Goal: Contribute content: Contribute content

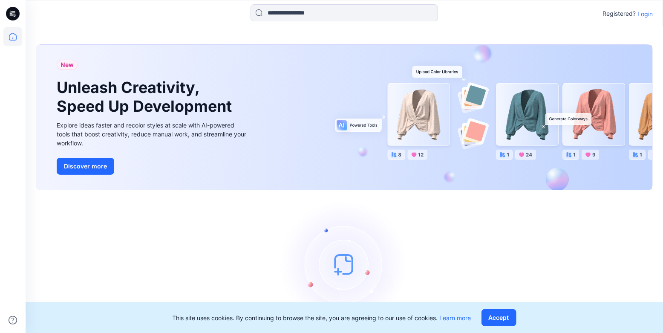
click at [645, 12] on p "Login" at bounding box center [645, 13] width 15 height 9
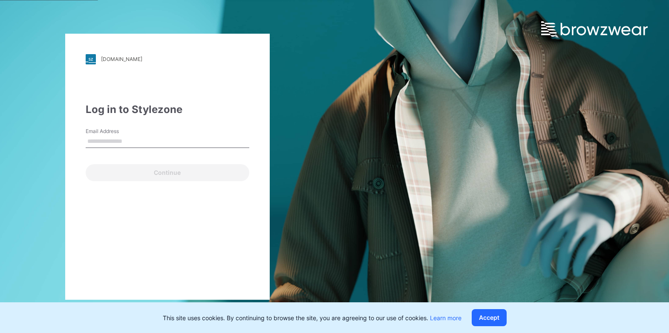
click at [168, 142] on input "Email Address" at bounding box center [168, 141] width 164 height 13
type input "**********"
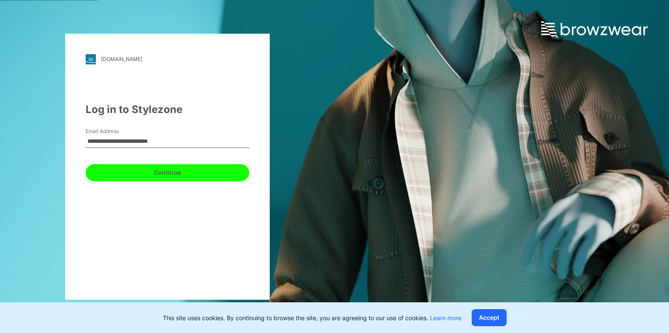
click at [158, 175] on button "Continue" at bounding box center [168, 172] width 164 height 17
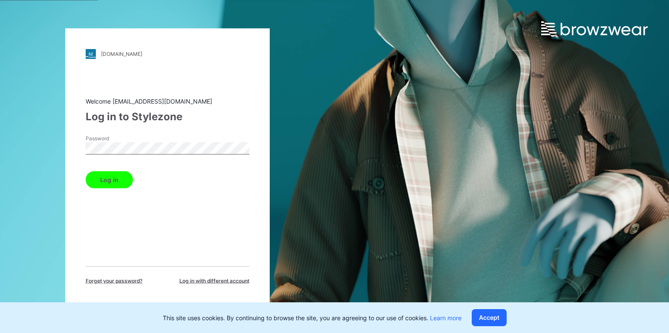
click at [120, 182] on button "Log in" at bounding box center [109, 179] width 47 height 17
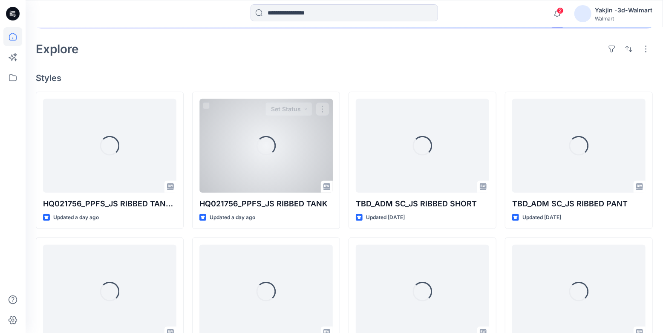
scroll to position [194, 0]
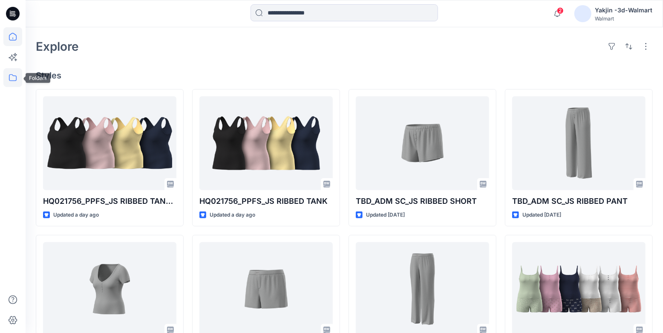
click at [5, 79] on icon at bounding box center [12, 77] width 19 height 19
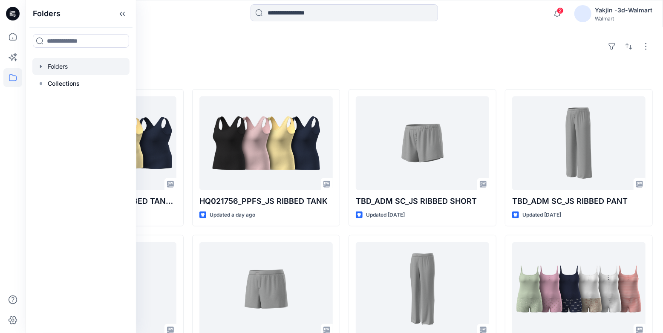
click at [74, 69] on div at bounding box center [80, 66] width 97 height 17
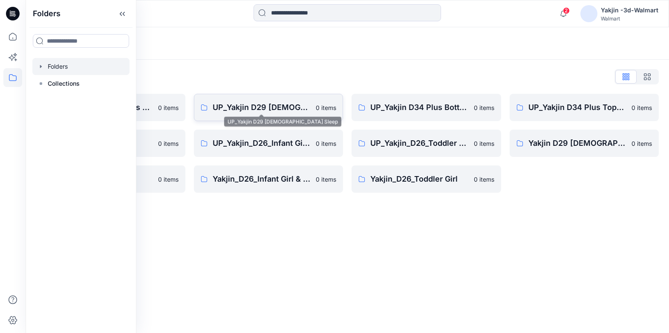
click at [254, 108] on p "UP_Yakjin D29 [DEMOGRAPHIC_DATA] Sleep" at bounding box center [262, 107] width 98 height 12
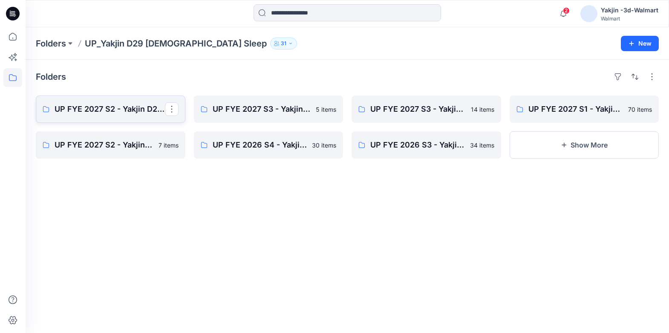
click at [111, 103] on p "UP FYE 2027 S2 - Yakjin D29 NOBO [DEMOGRAPHIC_DATA] Sleepwear" at bounding box center [110, 109] width 110 height 12
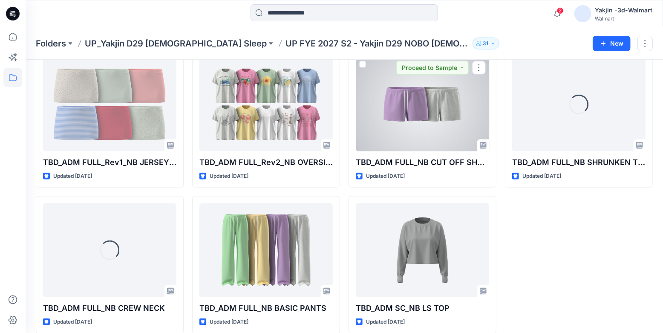
scroll to position [494, 0]
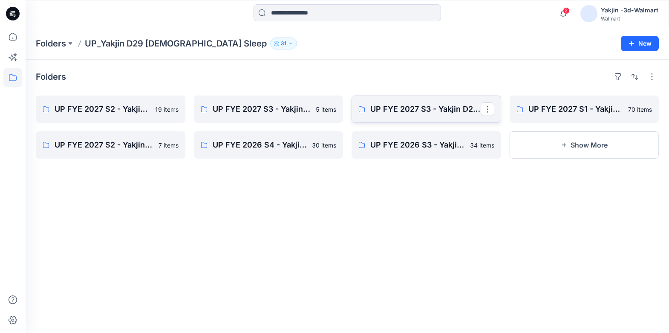
click at [417, 119] on link "UP FYE 2027 S3 - Yakjin D29 NOBO Ladies Sleepwear" at bounding box center [427, 109] width 150 height 27
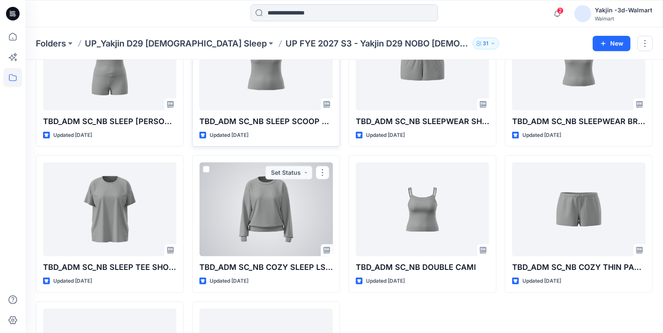
scroll to position [348, 0]
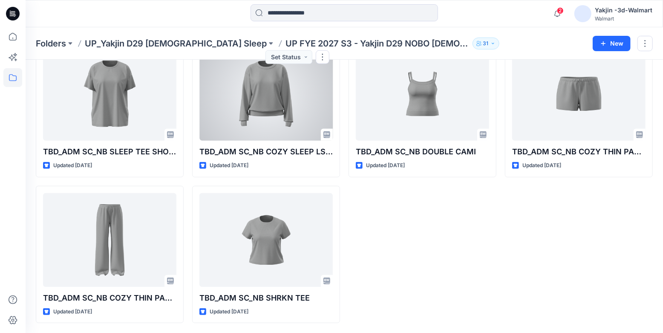
drag, startPoint x: 273, startPoint y: 124, endPoint x: 543, endPoint y: 24, distance: 287.6
click at [273, 124] on div at bounding box center [266, 94] width 133 height 94
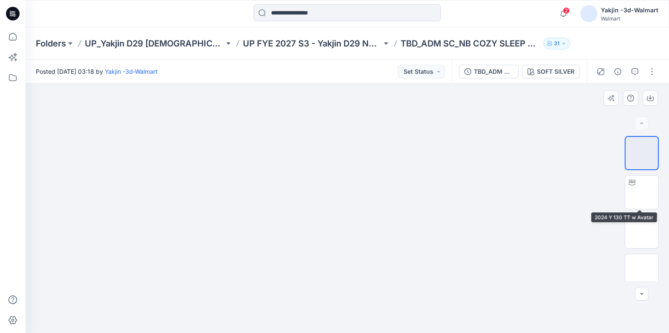
drag, startPoint x: 640, startPoint y: 194, endPoint x: 532, endPoint y: 187, distance: 108.1
click at [642, 192] on img at bounding box center [642, 192] width 0 height 0
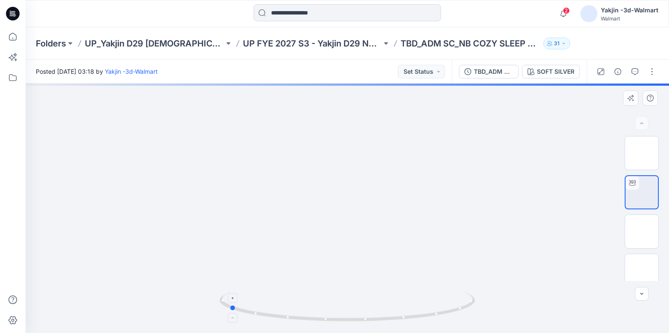
drag, startPoint x: 446, startPoint y: 317, endPoint x: 327, endPoint y: 319, distance: 118.5
click at [327, 319] on icon at bounding box center [349, 308] width 258 height 32
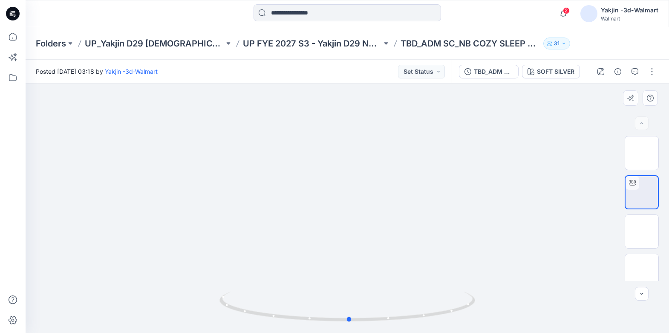
drag, startPoint x: 435, startPoint y: 319, endPoint x: 546, endPoint y: 315, distance: 110.9
click at [546, 315] on div at bounding box center [348, 208] width 644 height 249
drag, startPoint x: 434, startPoint y: 320, endPoint x: 310, endPoint y: 321, distance: 124.1
click at [310, 321] on icon at bounding box center [349, 308] width 258 height 32
click at [165, 44] on p "UP_Yakjin D29 [DEMOGRAPHIC_DATA] Sleep" at bounding box center [154, 44] width 139 height 12
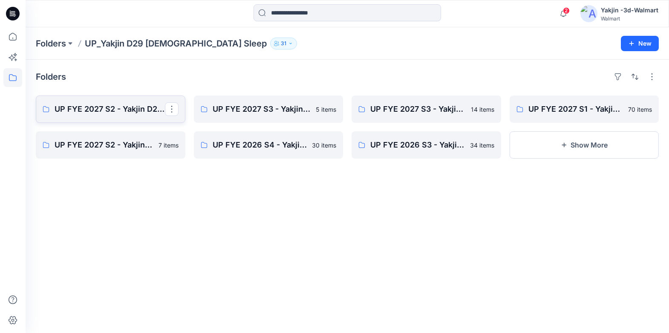
click at [124, 107] on p "UP FYE 2027 S2 - Yakjin D29 NOBO [DEMOGRAPHIC_DATA] Sleepwear" at bounding box center [110, 109] width 110 height 12
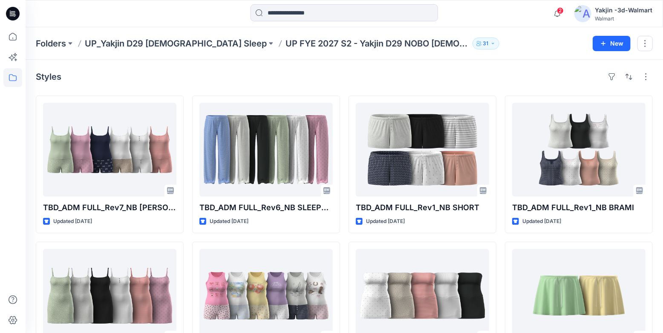
click at [16, 20] on icon at bounding box center [13, 13] width 14 height 27
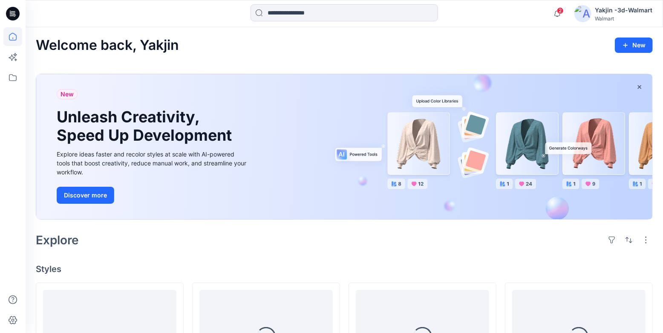
scroll to position [155, 0]
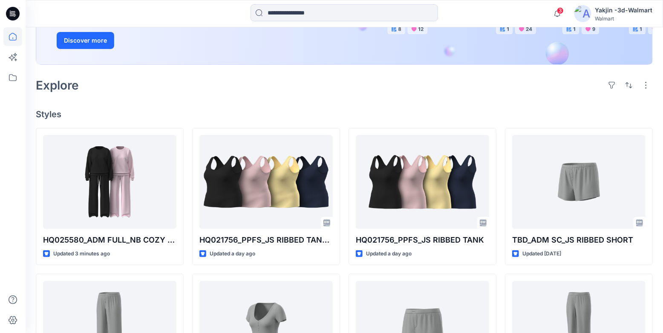
click at [14, 15] on icon at bounding box center [14, 15] width 3 height 0
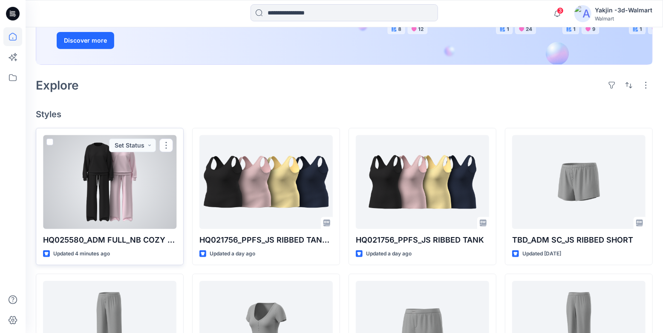
click at [135, 195] on div at bounding box center [109, 182] width 133 height 94
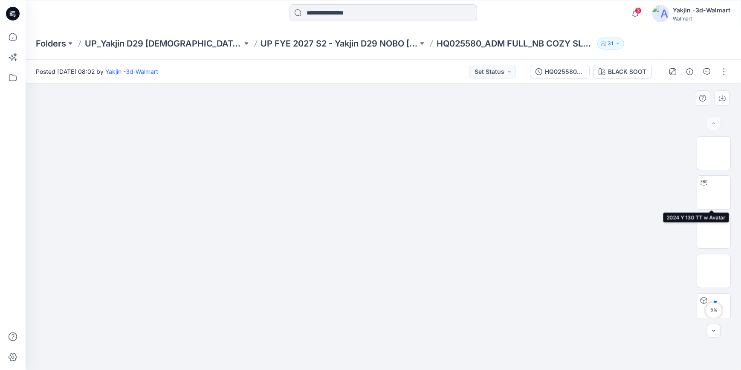
drag, startPoint x: 707, startPoint y: 191, endPoint x: 650, endPoint y: 204, distance: 59.1
click at [663, 192] on img at bounding box center [714, 192] width 0 height 0
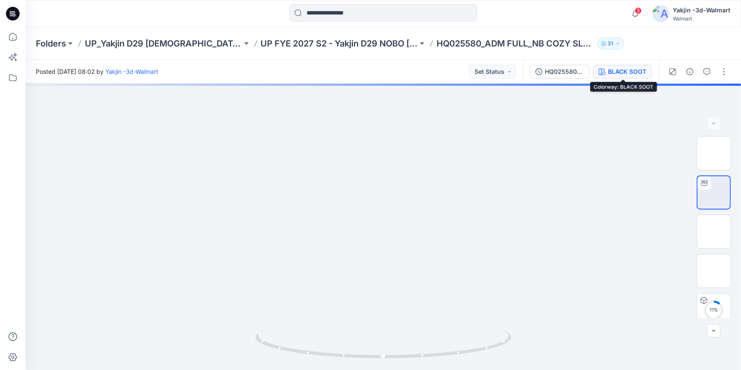
click at [595, 72] on button "BLACK SOOT" at bounding box center [622, 72] width 59 height 14
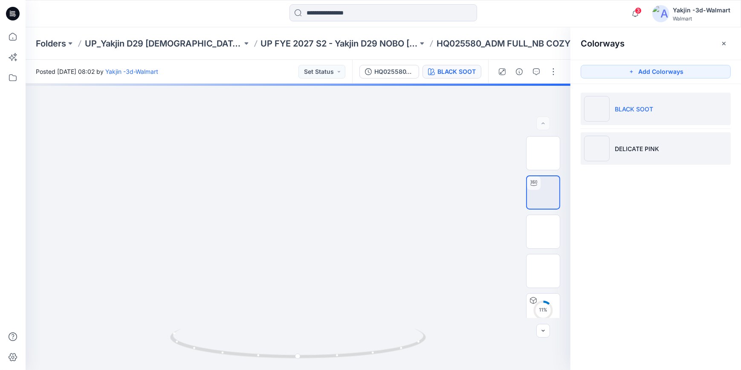
click at [653, 155] on li "DELICATE PINK" at bounding box center [656, 148] width 150 height 32
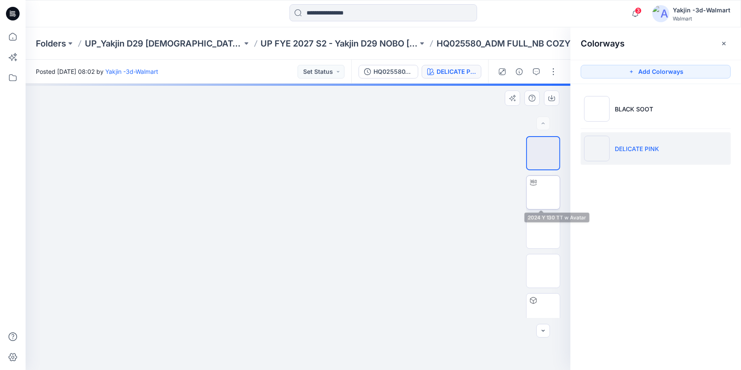
click at [543, 192] on img at bounding box center [543, 192] width 0 height 0
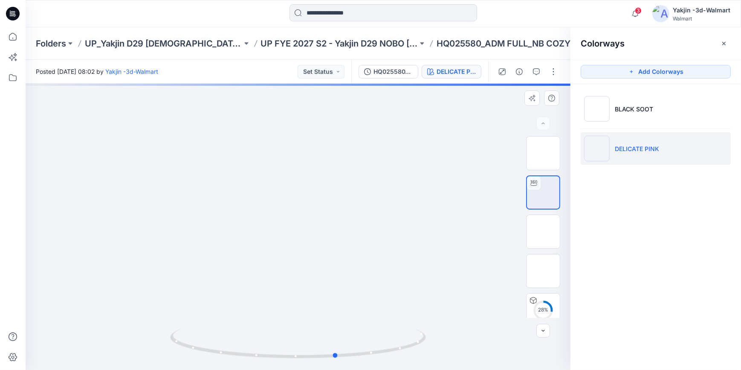
drag, startPoint x: 381, startPoint y: 361, endPoint x: 164, endPoint y: 362, distance: 217.0
click at [164, 333] on div at bounding box center [298, 227] width 545 height 286
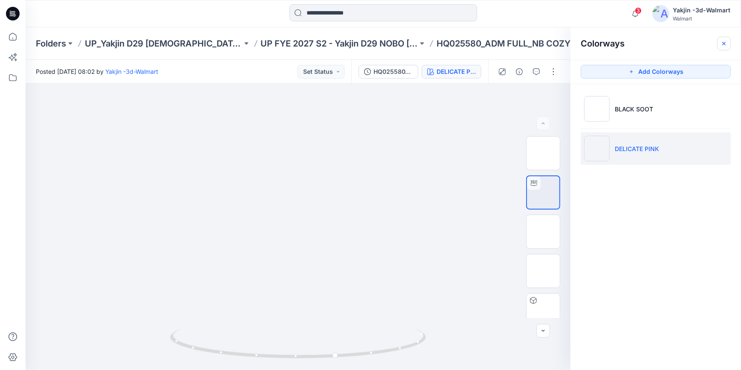
click at [663, 43] on icon "button" at bounding box center [724, 43] width 7 height 7
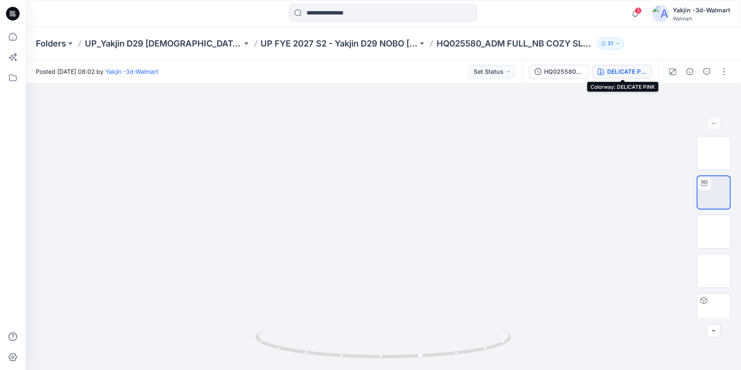
click at [620, 70] on div "DELICATE PINK" at bounding box center [626, 71] width 39 height 9
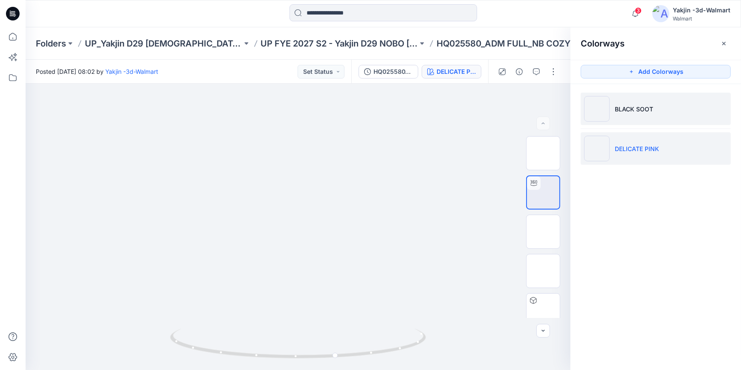
click at [603, 113] on img at bounding box center [597, 109] width 26 height 26
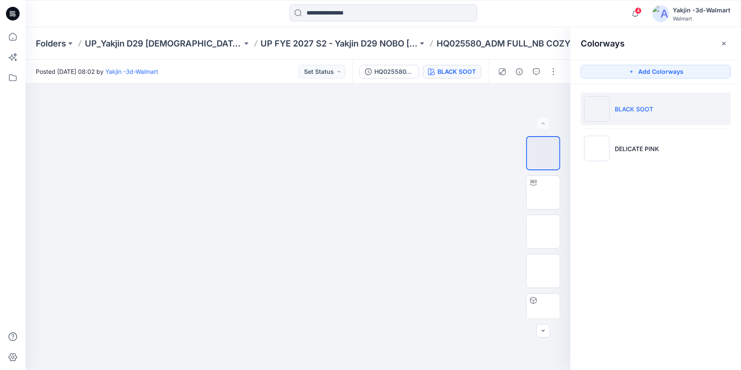
drag, startPoint x: 734, startPoint y: 249, endPoint x: 709, endPoint y: 252, distance: 24.9
click at [663, 249] on div "Colorways Add Colorways BLACK SOOT DELICATE PINK" at bounding box center [655, 198] width 171 height 342
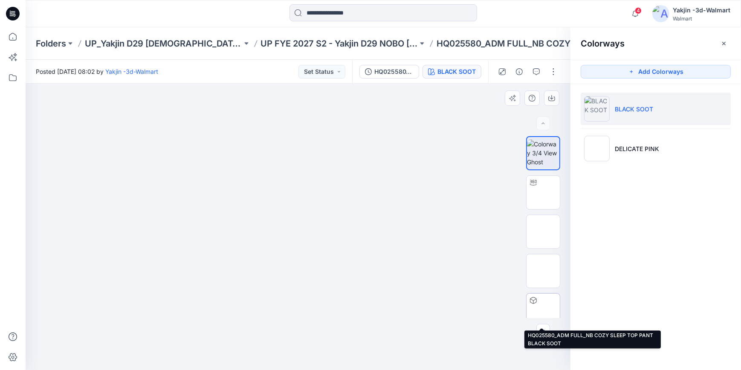
click at [543, 310] on img at bounding box center [543, 310] width 0 height 0
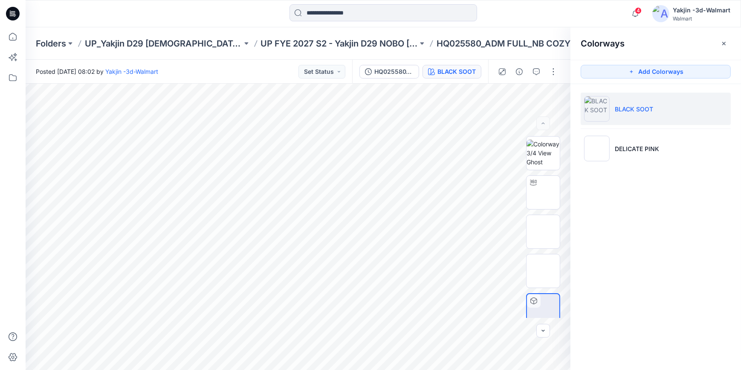
drag, startPoint x: 723, startPoint y: 41, endPoint x: 699, endPoint y: 62, distance: 31.4
click at [663, 41] on icon "button" at bounding box center [724, 43] width 7 height 7
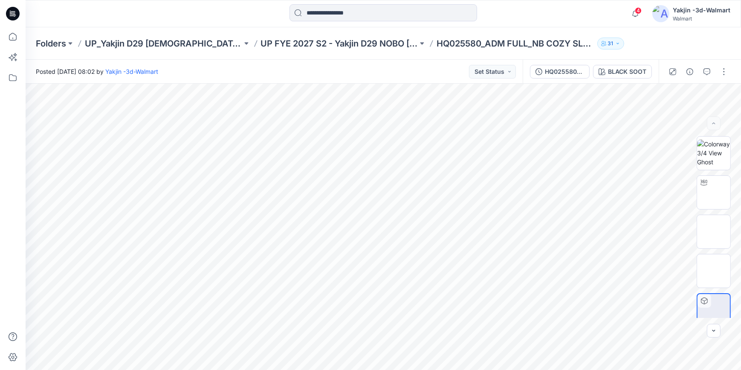
drag, startPoint x: 14, startPoint y: 14, endPoint x: 22, endPoint y: 22, distance: 11.8
click at [14, 14] on icon at bounding box center [13, 14] width 14 height 14
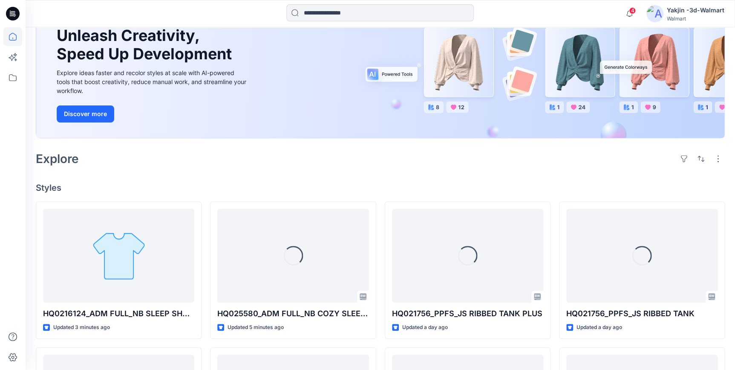
scroll to position [232, 0]
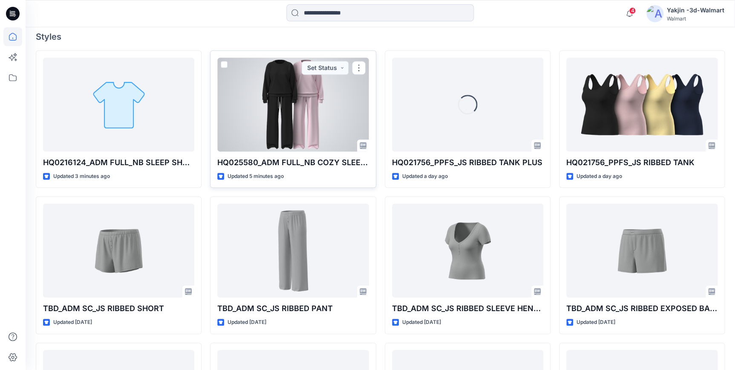
click at [321, 132] on div at bounding box center [292, 105] width 151 height 94
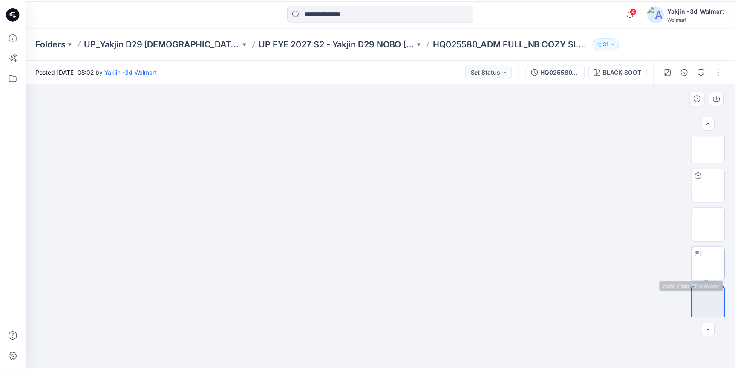
scroll to position [127, 0]
click at [663, 262] on img at bounding box center [714, 262] width 0 height 0
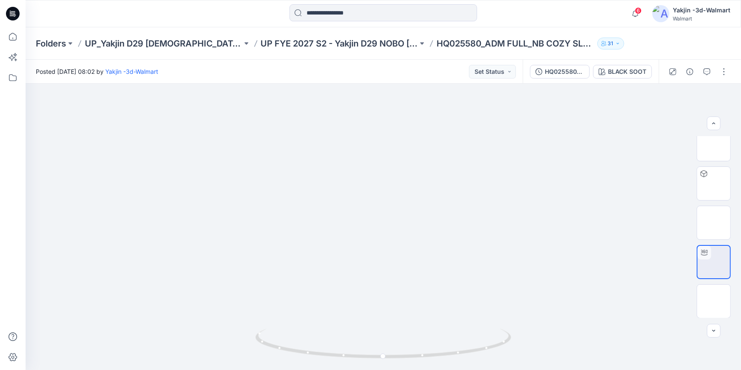
drag, startPoint x: 9, startPoint y: 14, endPoint x: 31, endPoint y: 14, distance: 22.6
click at [9, 14] on icon at bounding box center [13, 14] width 14 height 14
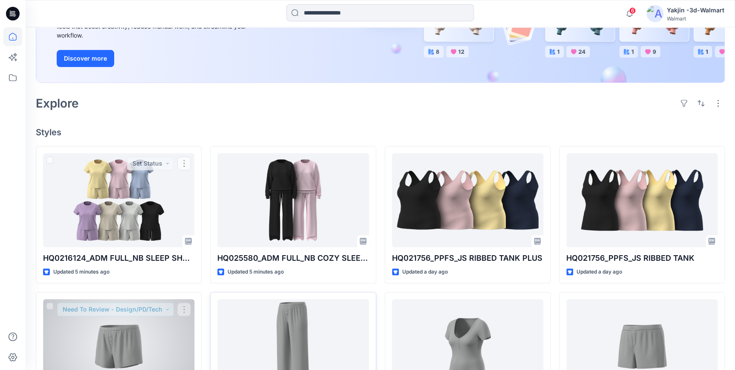
scroll to position [232, 0]
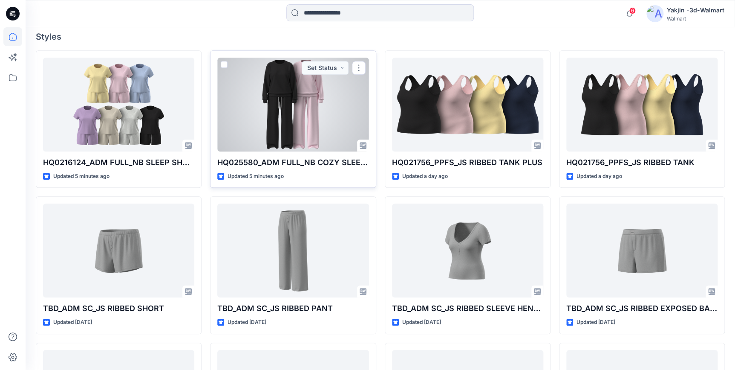
click at [311, 135] on div at bounding box center [292, 105] width 151 height 94
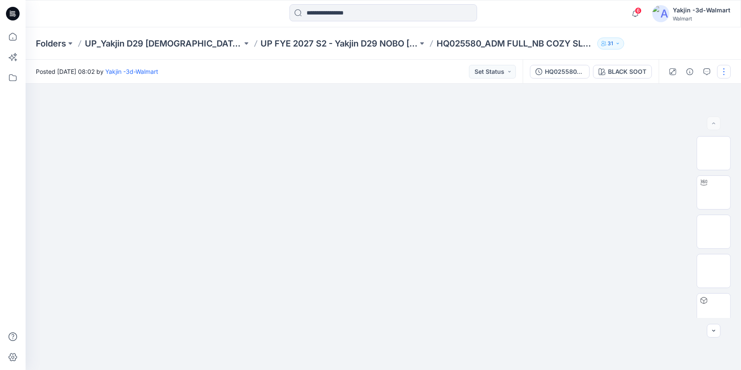
click at [663, 73] on button "button" at bounding box center [724, 72] width 14 height 14
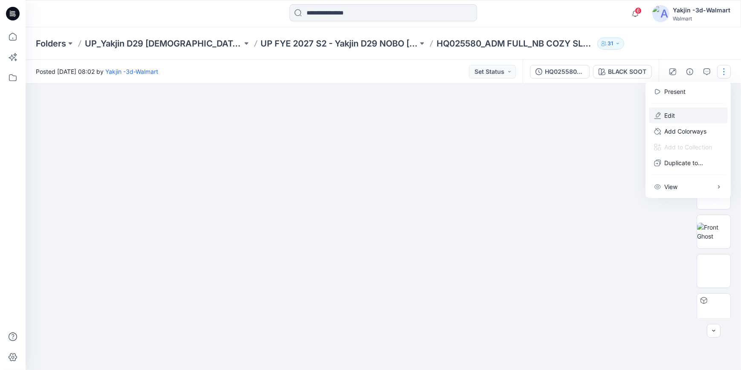
click at [663, 117] on p "Edit" at bounding box center [669, 115] width 11 height 9
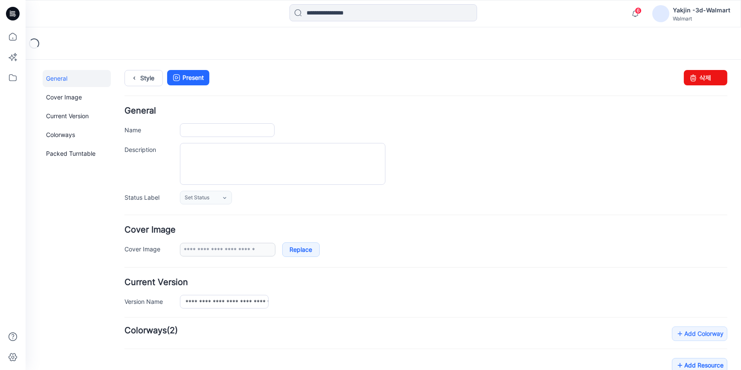
type input "**********"
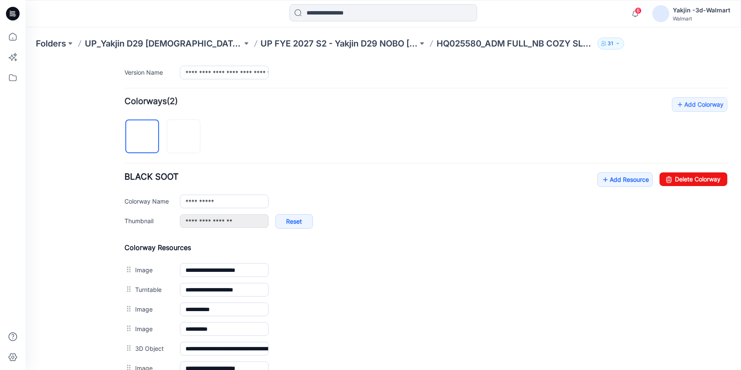
scroll to position [310, 0]
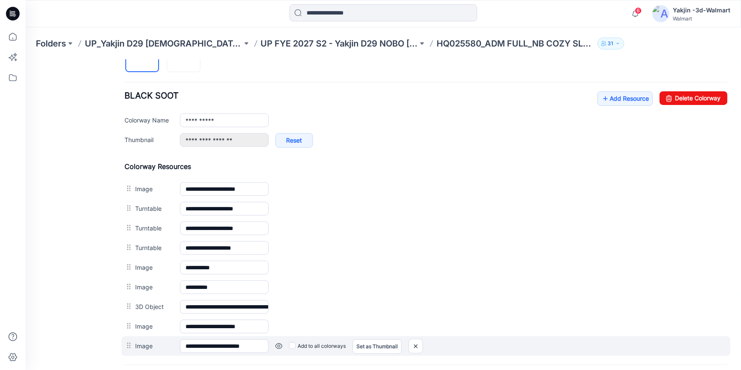
click at [277, 343] on link at bounding box center [278, 345] width 7 height 7
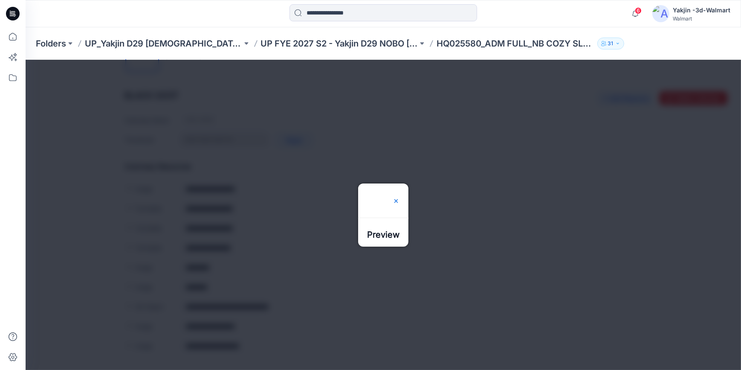
click at [399, 197] on img at bounding box center [396, 200] width 7 height 7
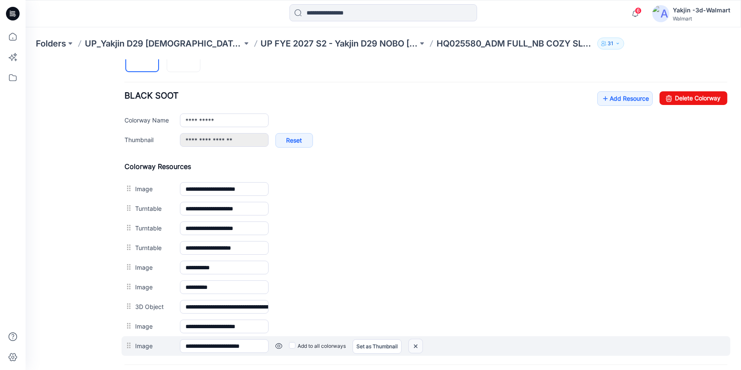
click at [420, 347] on img at bounding box center [416, 346] width 14 height 14
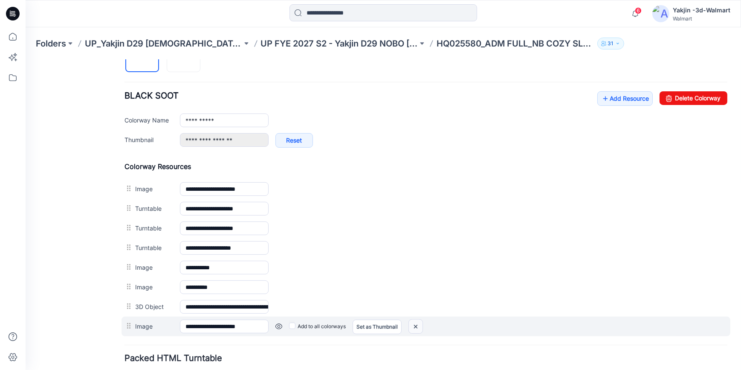
click at [418, 330] on img at bounding box center [416, 326] width 14 height 14
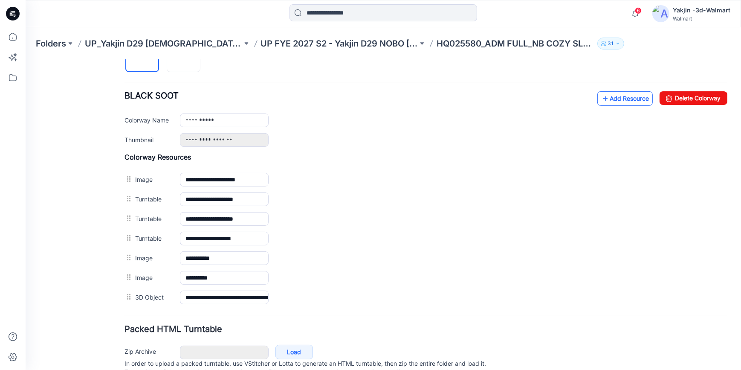
click at [624, 98] on link "Add Resource" at bounding box center [624, 98] width 55 height 14
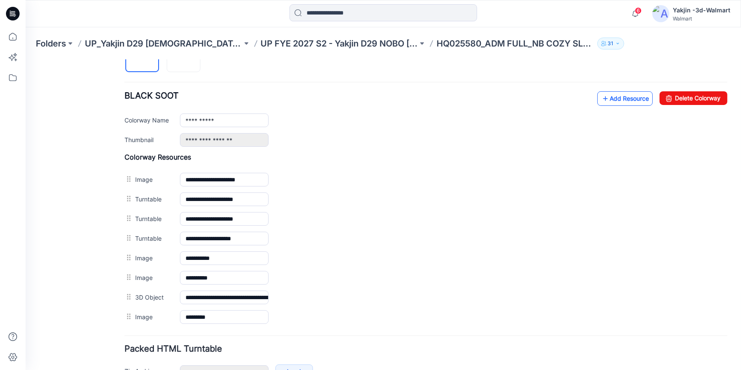
click at [625, 100] on link "Add Resource" at bounding box center [624, 98] width 55 height 14
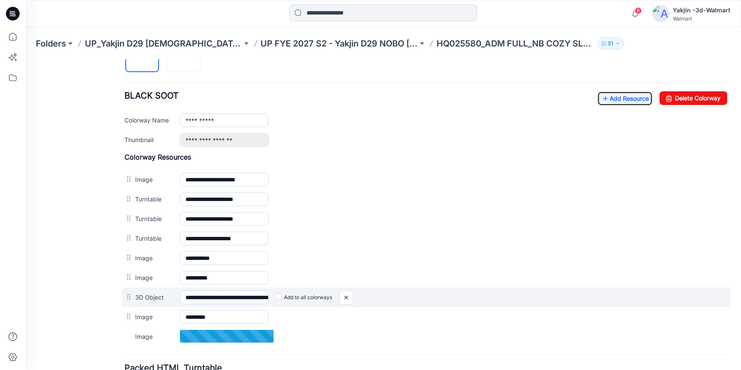
scroll to position [349, 0]
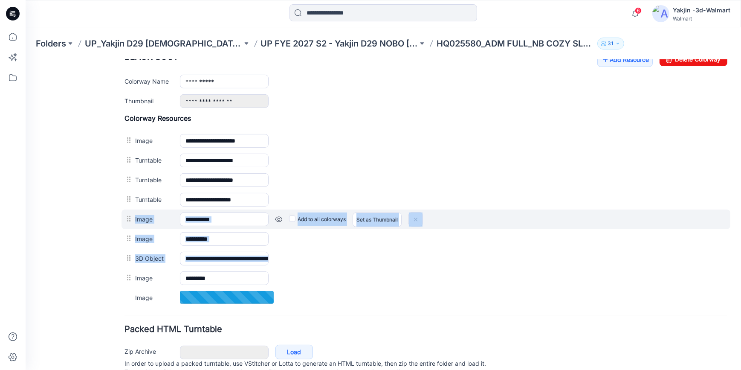
drag, startPoint x: 128, startPoint y: 275, endPoint x: 130, endPoint y: 218, distance: 56.3
click at [130, 218] on div "**********" at bounding box center [425, 209] width 603 height 193
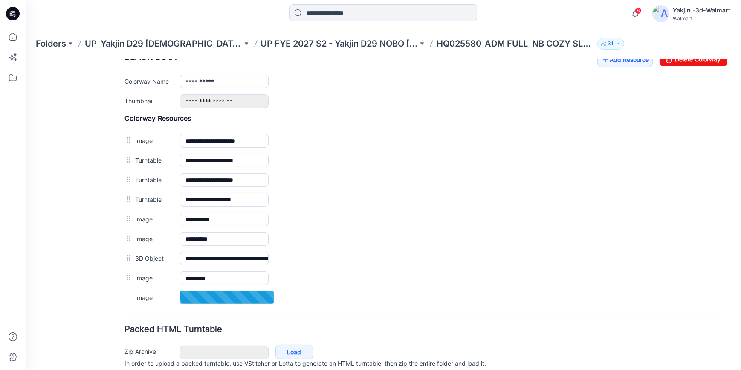
drag, startPoint x: 130, startPoint y: 218, endPoint x: 89, endPoint y: 274, distance: 69.7
click at [89, 274] on div "General Cover Image Current Version Colorways Packed Turntable" at bounding box center [77, 58] width 68 height 675
click at [81, 240] on div "General Cover Image Current Version Colorways Packed Turntable" at bounding box center [77, 58] width 68 height 675
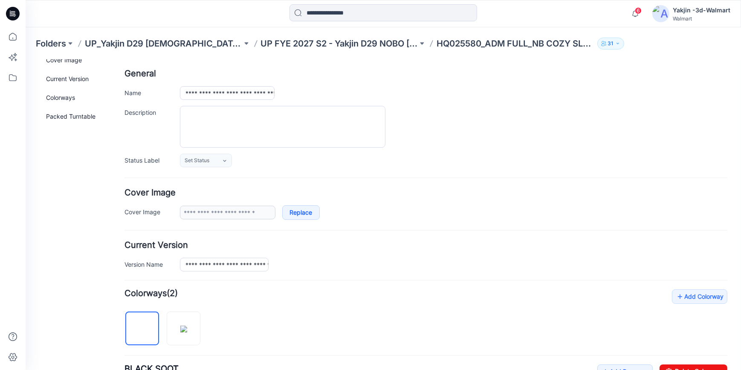
scroll to position [0, 0]
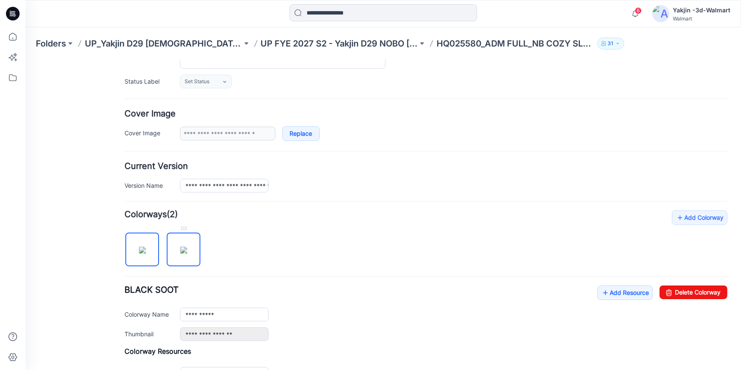
click at [185, 252] on img at bounding box center [183, 249] width 7 height 7
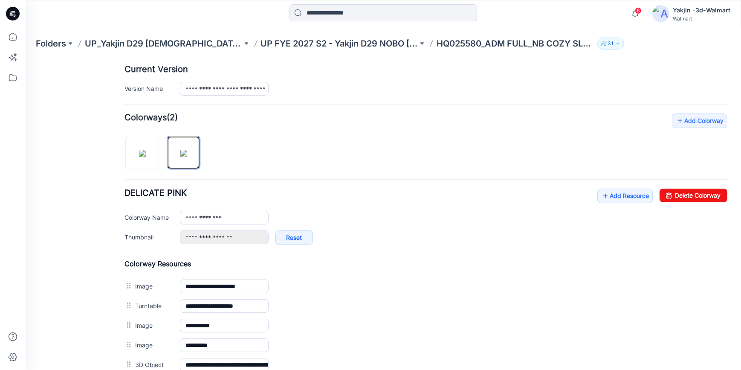
scroll to position [349, 0]
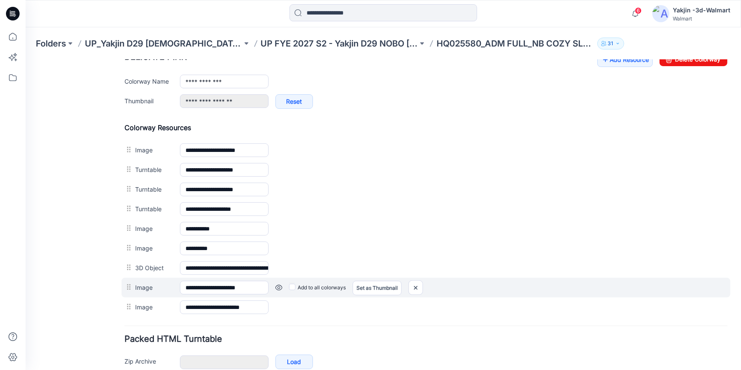
click at [126, 288] on div at bounding box center [129, 286] width 11 height 13
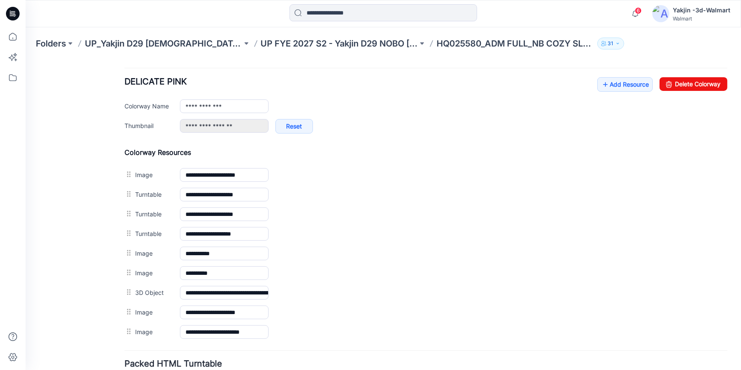
scroll to position [310, 0]
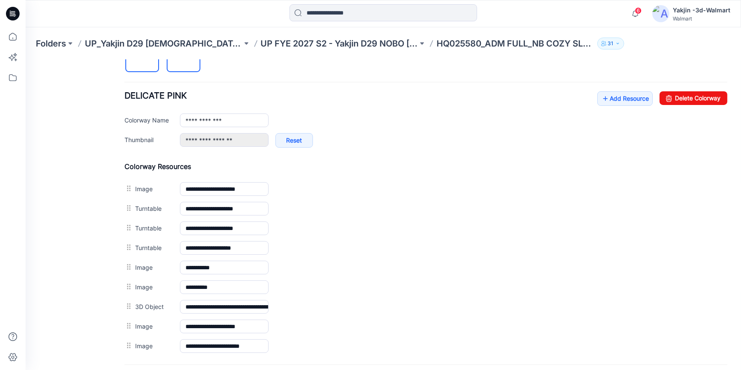
click at [146, 59] on img at bounding box center [142, 55] width 7 height 7
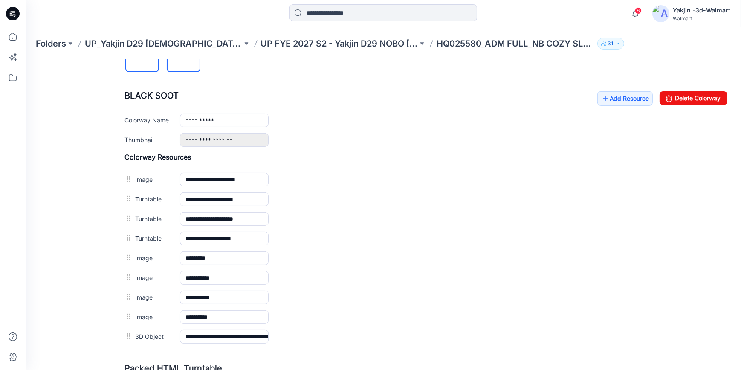
click at [180, 59] on img at bounding box center [183, 55] width 7 height 7
type input "**********"
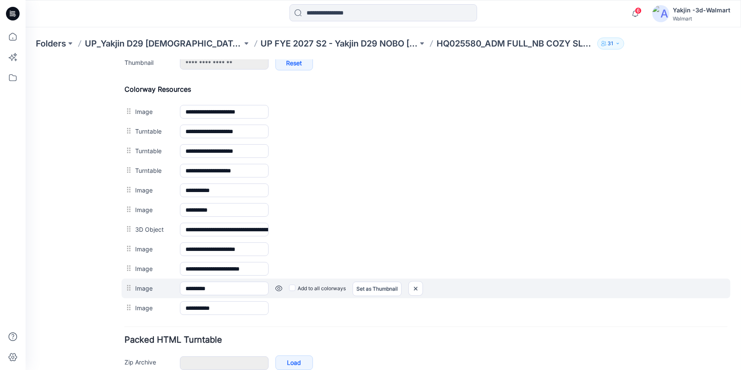
scroll to position [388, 0]
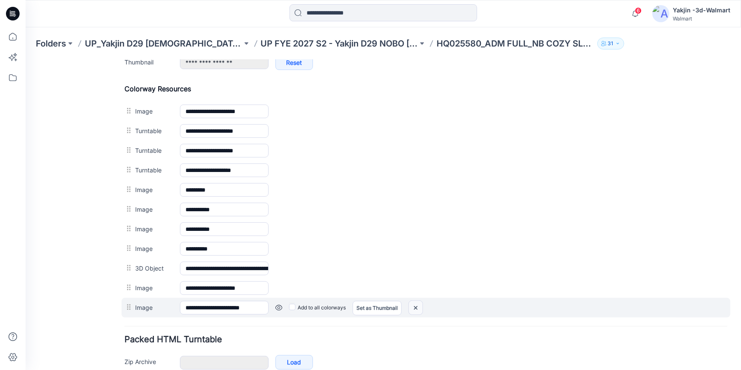
click at [416, 307] on img at bounding box center [416, 307] width 14 height 14
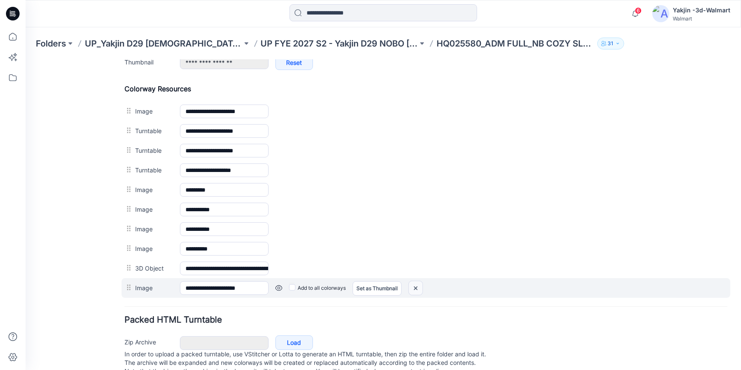
click at [411, 286] on img at bounding box center [416, 288] width 14 height 14
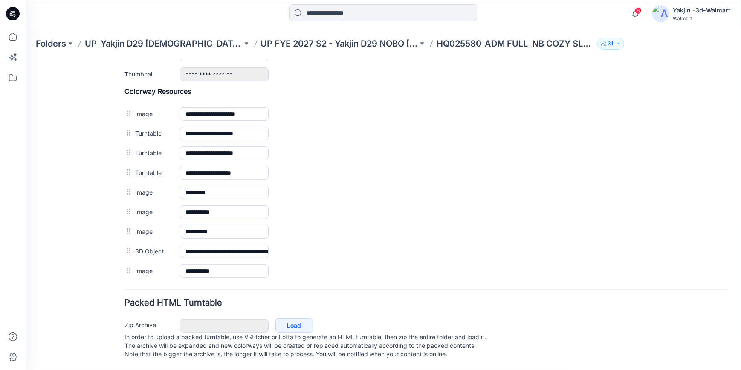
scroll to position [383, 0]
click at [87, 208] on div "General Cover Image Current Version Colorways Packed Turntable" at bounding box center [77, 31] width 68 height 675
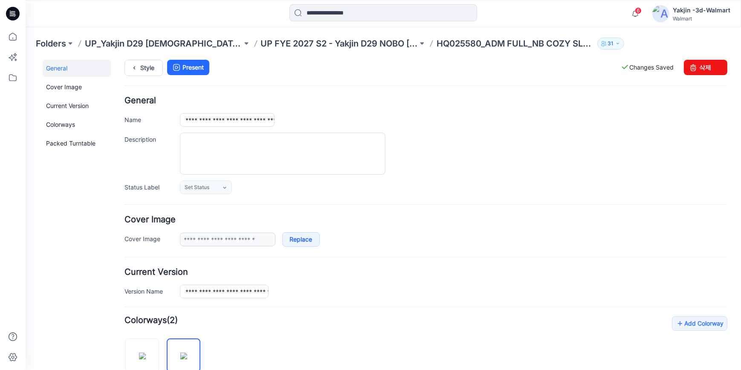
scroll to position [0, 0]
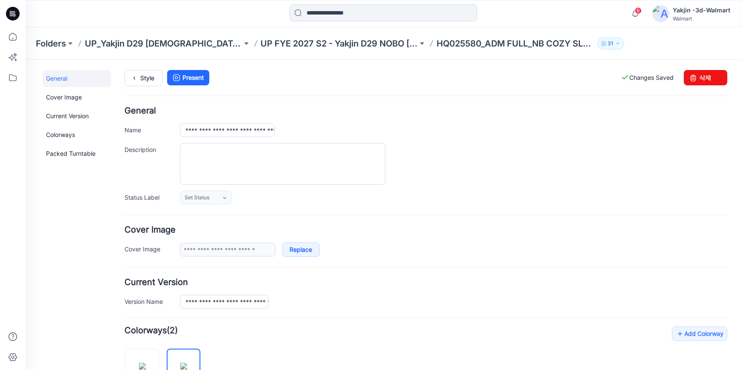
click at [139, 86] on div "Style Present Changes Saved 삭제" at bounding box center [425, 87] width 603 height 37
click at [159, 81] on link "Style" at bounding box center [143, 77] width 38 height 16
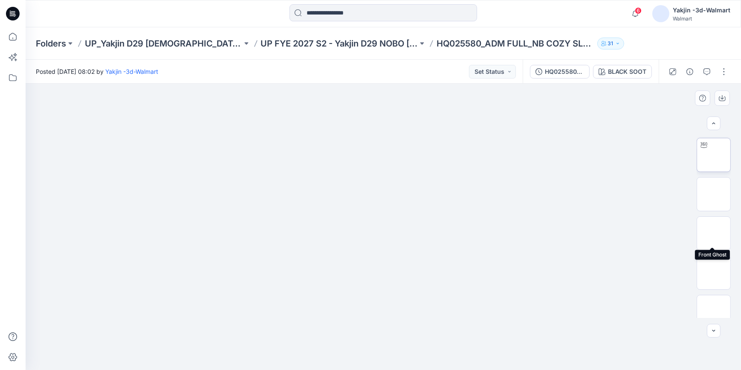
scroll to position [205, 0]
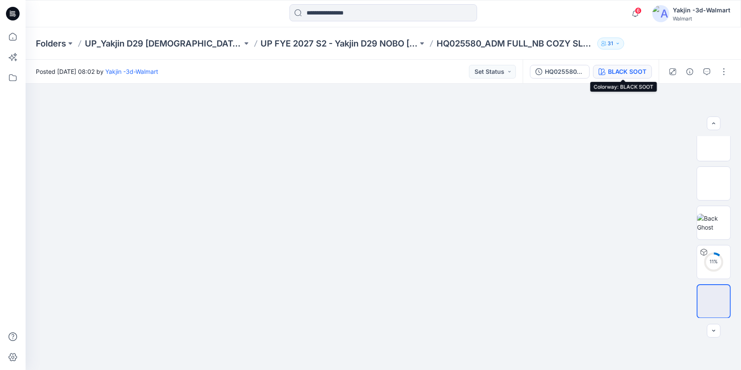
click at [632, 68] on div "BLACK SOOT" at bounding box center [627, 71] width 38 height 9
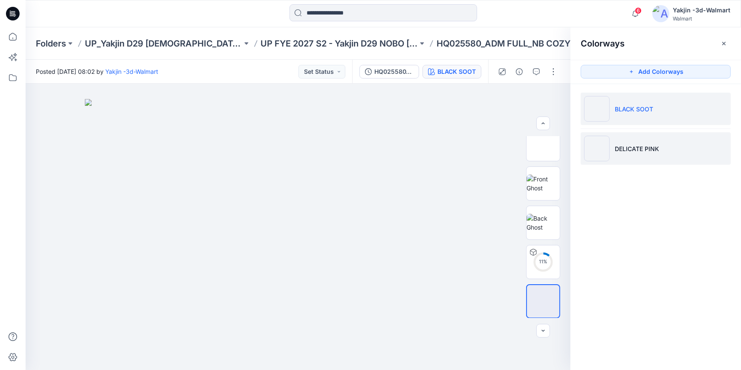
click at [634, 159] on li "DELICATE PINK" at bounding box center [656, 148] width 150 height 32
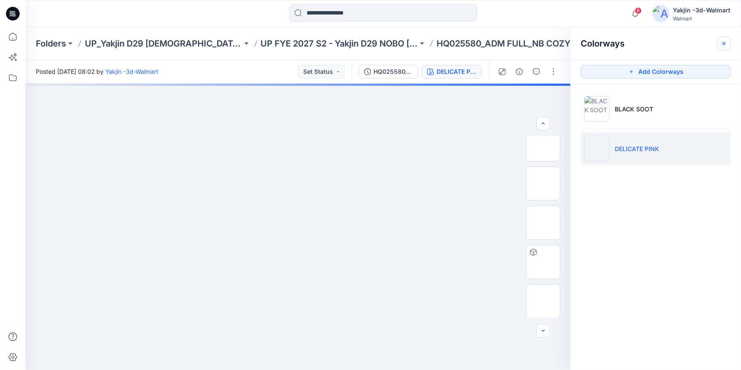
click at [721, 44] on icon "button" at bounding box center [724, 43] width 7 height 7
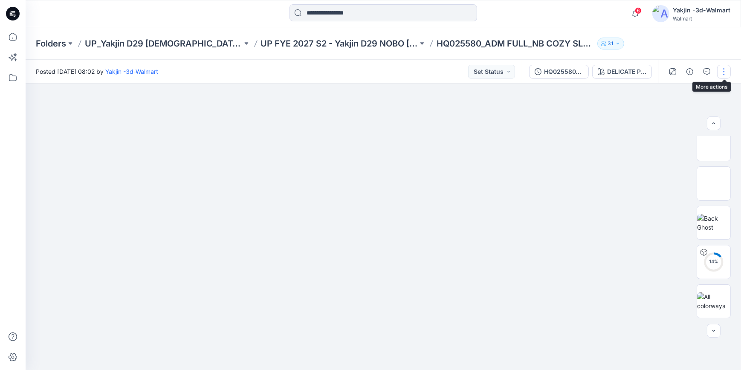
click at [723, 70] on button "button" at bounding box center [724, 72] width 14 height 14
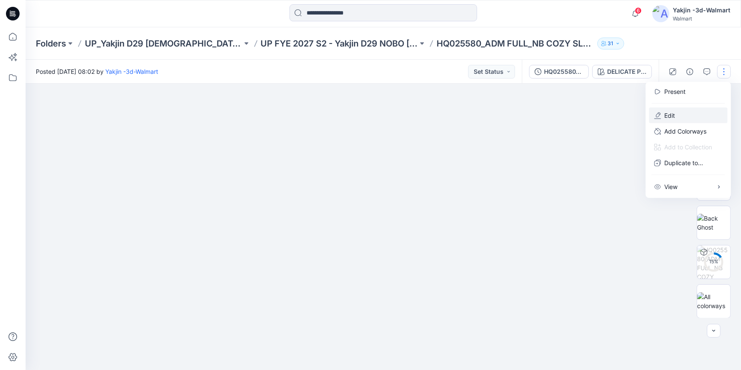
click at [690, 119] on button "Edit" at bounding box center [688, 115] width 78 height 16
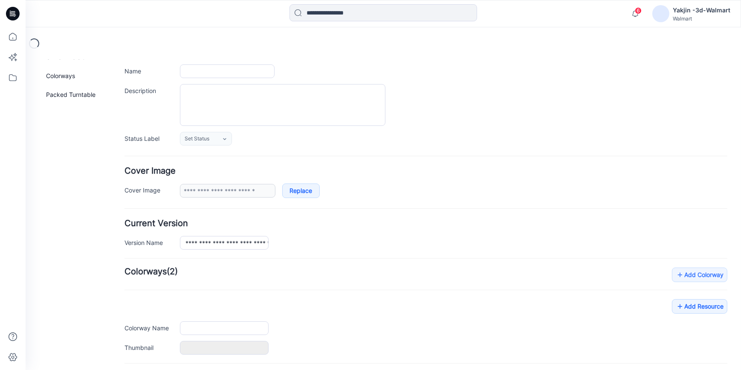
type input "**********"
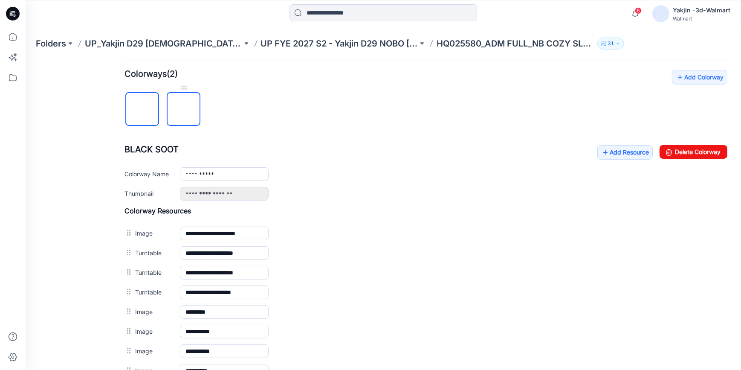
click at [184, 109] on img at bounding box center [184, 109] width 0 height 0
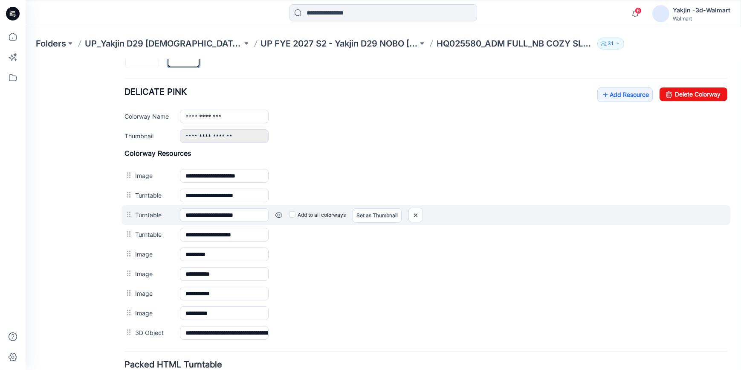
scroll to position [383, 0]
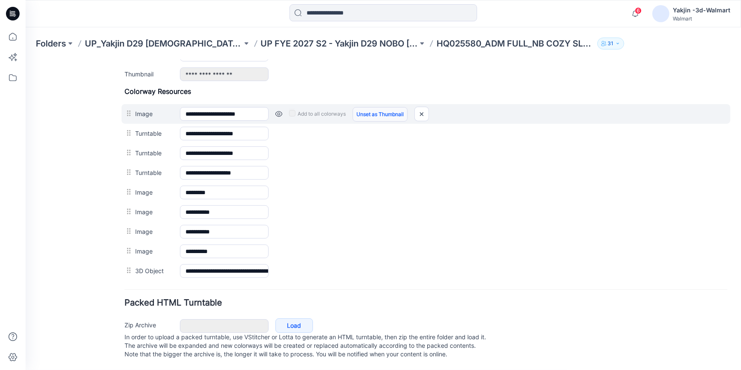
click at [367, 107] on link "Unset as Thumbnail" at bounding box center [380, 114] width 55 height 14
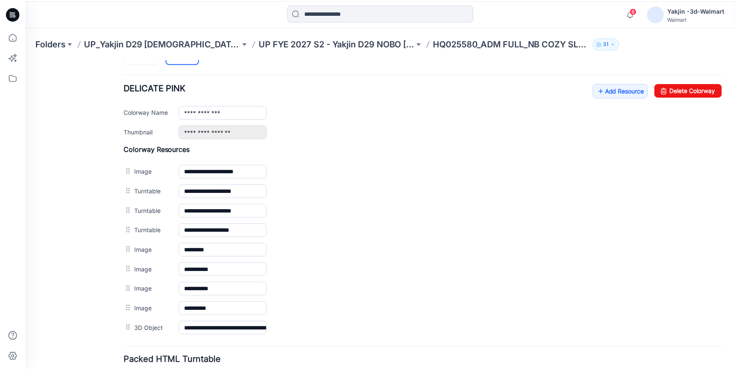
scroll to position [228, 0]
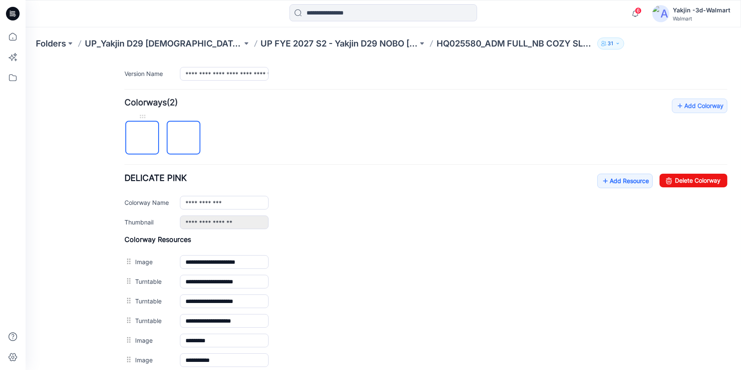
click at [142, 138] on img at bounding box center [142, 138] width 0 height 0
click at [184, 138] on img at bounding box center [184, 138] width 0 height 0
type input "**********"
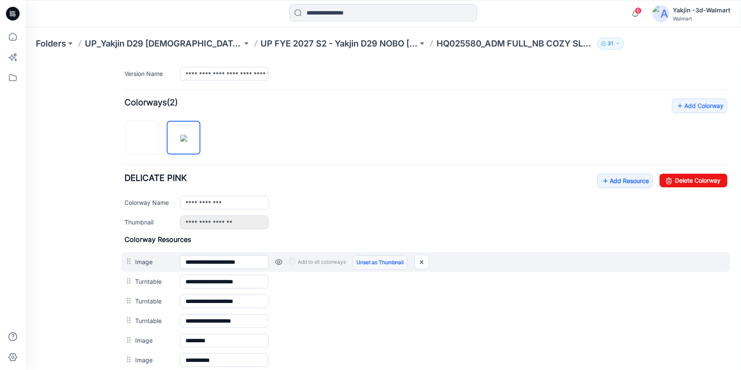
click at [377, 263] on link "Unset as Thumbnail" at bounding box center [380, 262] width 55 height 14
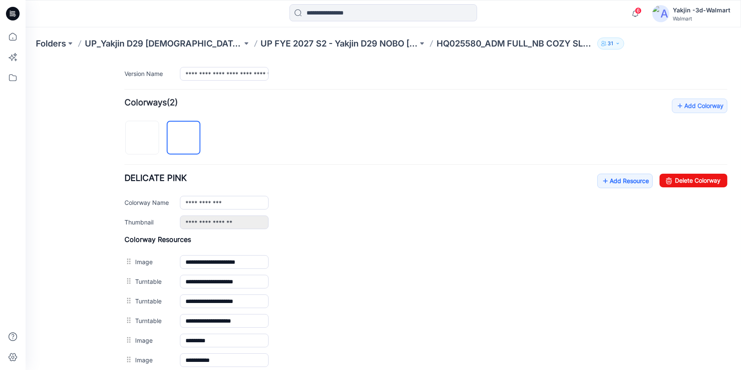
click at [12, 9] on icon at bounding box center [13, 14] width 14 height 14
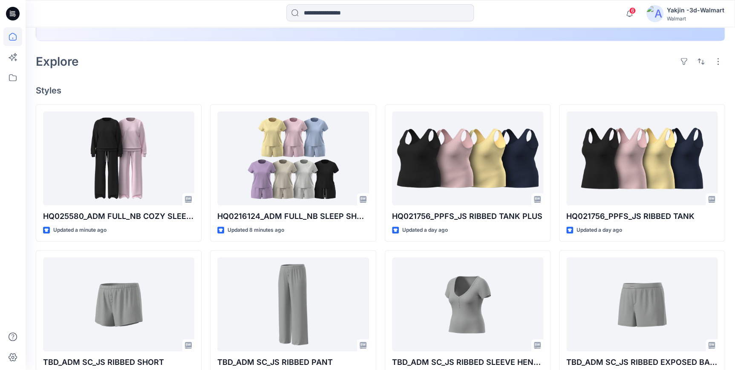
scroll to position [194, 0]
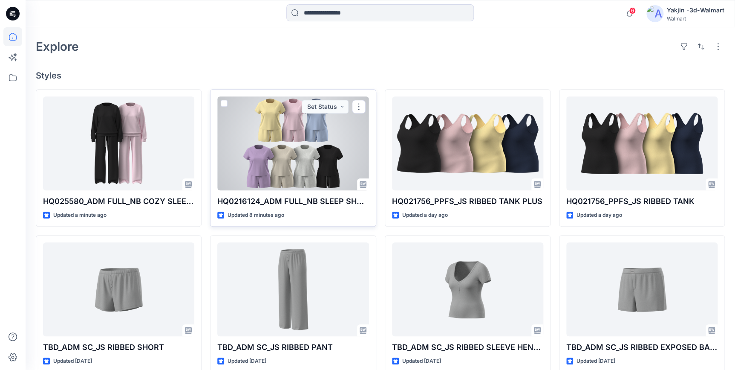
click at [295, 153] on div at bounding box center [292, 143] width 151 height 94
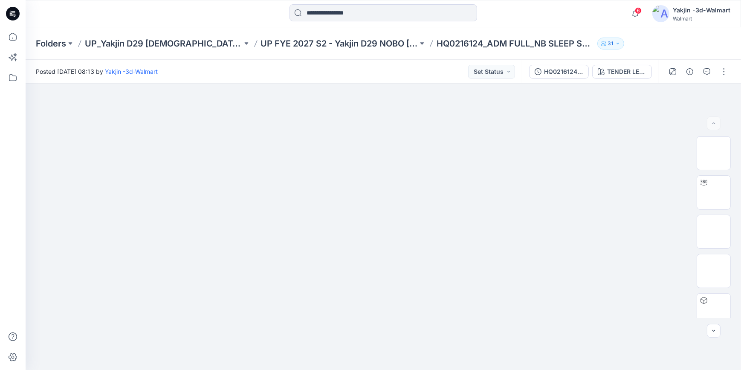
click at [17, 12] on icon at bounding box center [13, 14] width 14 height 14
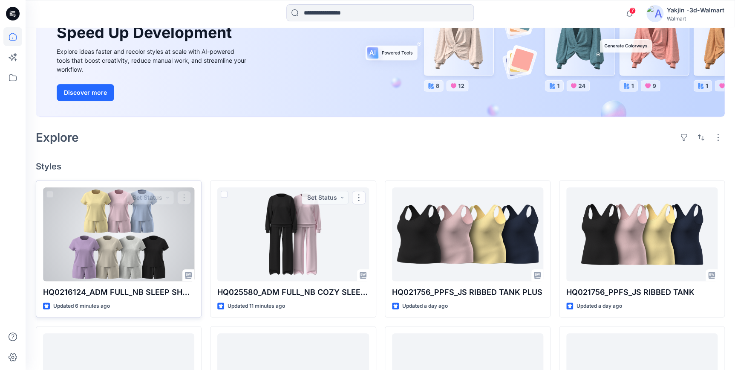
scroll to position [116, 0]
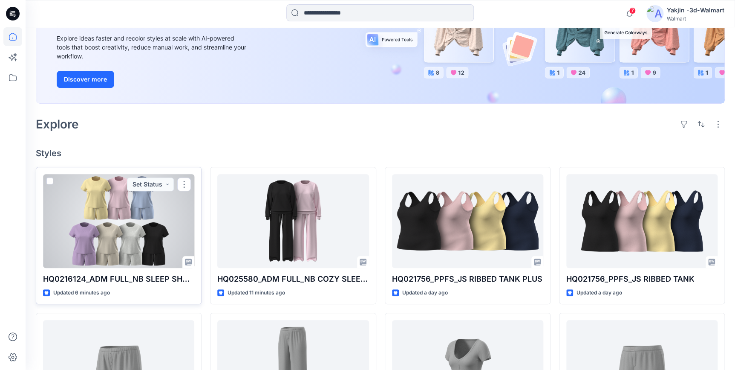
click at [130, 248] on div at bounding box center [118, 221] width 151 height 94
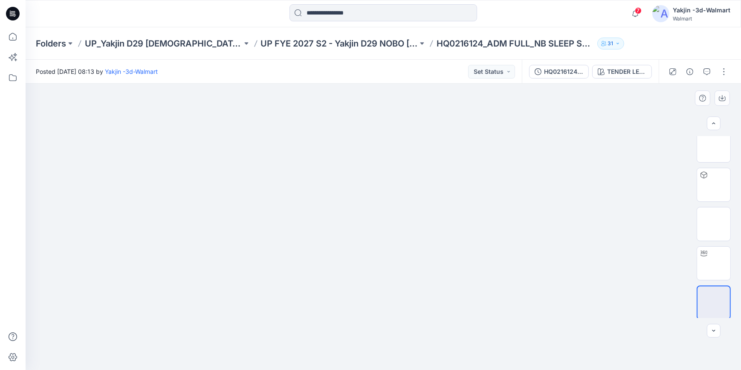
scroll to position [127, 0]
click at [714, 262] on img at bounding box center [714, 262] width 0 height 0
drag, startPoint x: 477, startPoint y: 347, endPoint x: 354, endPoint y: 351, distance: 123.3
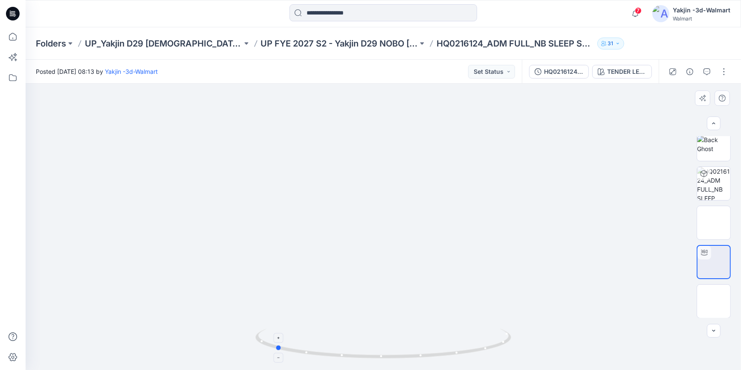
click at [354, 351] on icon at bounding box center [384, 344] width 258 height 32
click at [729, 78] on div at bounding box center [698, 72] width 79 height 24
click at [722, 72] on button "button" at bounding box center [724, 72] width 14 height 14
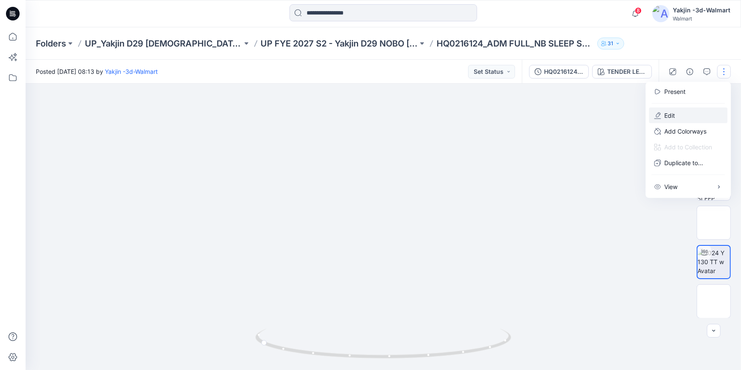
click at [703, 117] on button "Edit" at bounding box center [688, 115] width 78 height 16
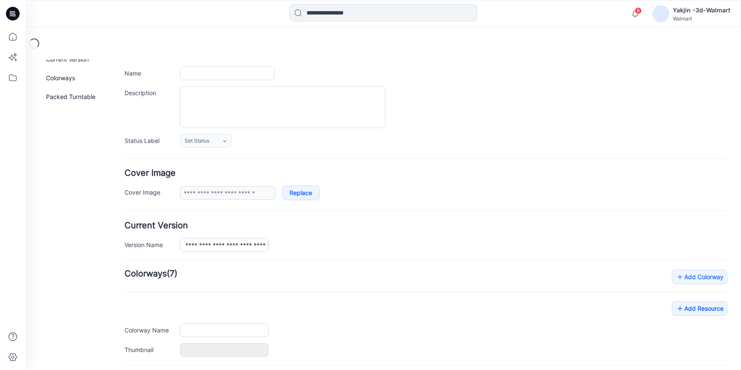
type input "**********"
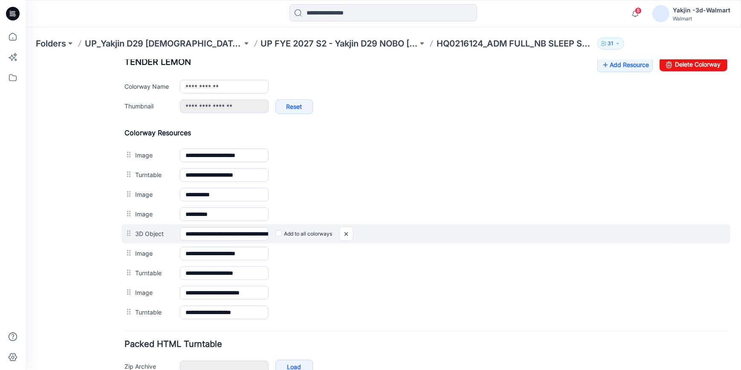
scroll to position [349, 0]
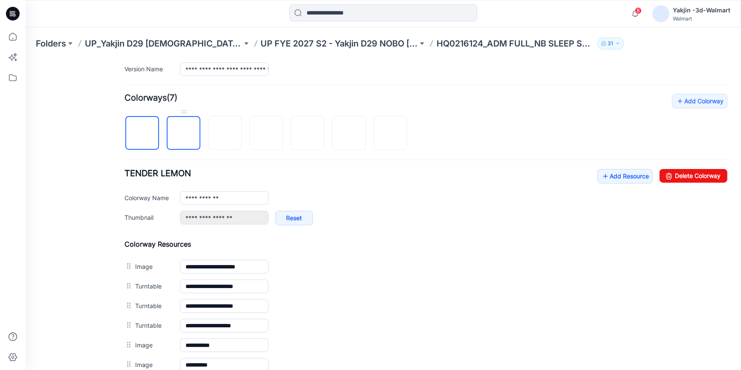
click at [184, 133] on img at bounding box center [184, 133] width 0 height 0
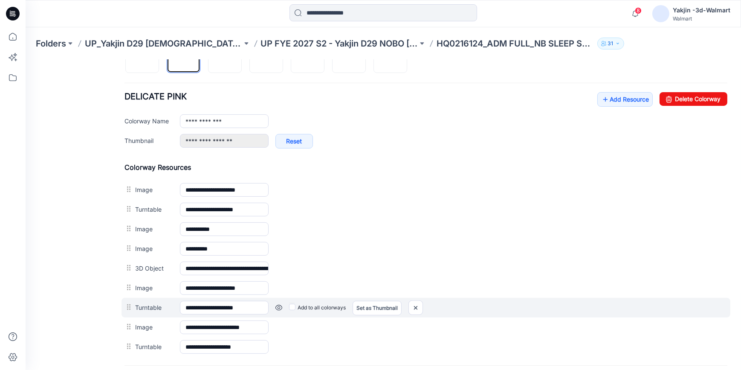
scroll to position [310, 0]
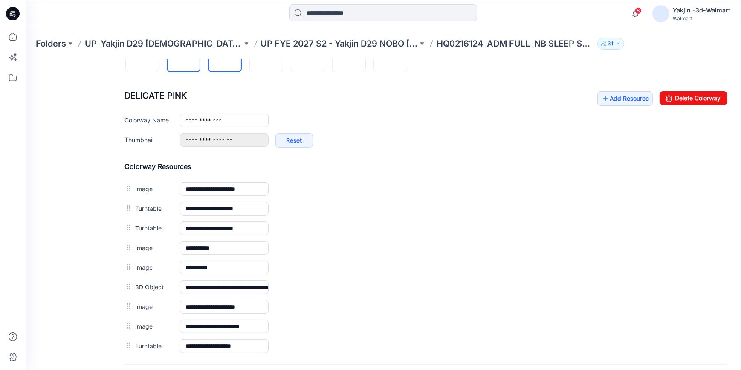
click at [225, 55] on img at bounding box center [225, 55] width 0 height 0
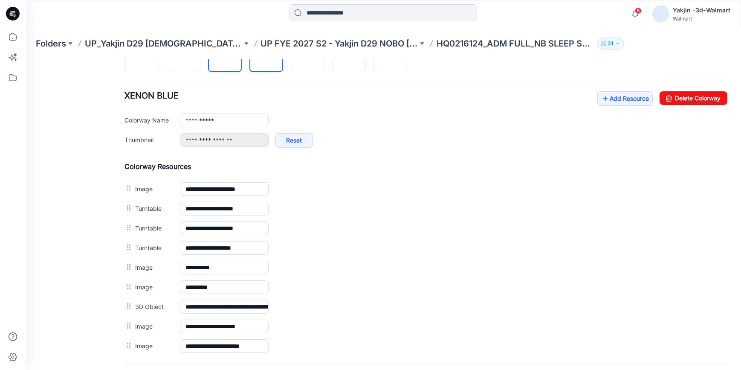
click at [266, 55] on img at bounding box center [266, 55] width 0 height 0
click at [308, 55] on img at bounding box center [308, 55] width 0 height 0
click at [349, 55] on img at bounding box center [349, 55] width 0 height 0
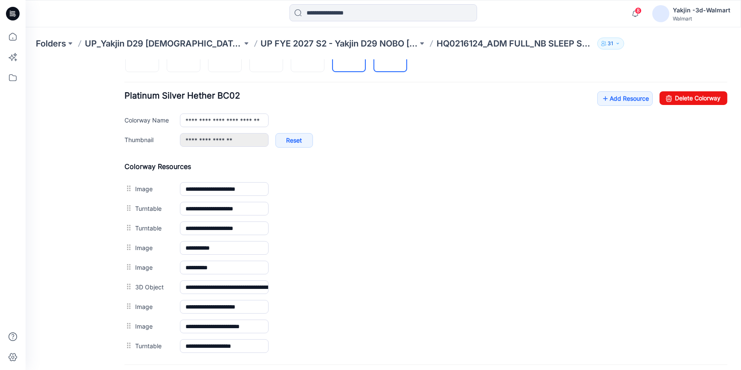
click at [393, 59] on img at bounding box center [390, 55] width 7 height 7
click at [142, 55] on img at bounding box center [142, 55] width 0 height 0
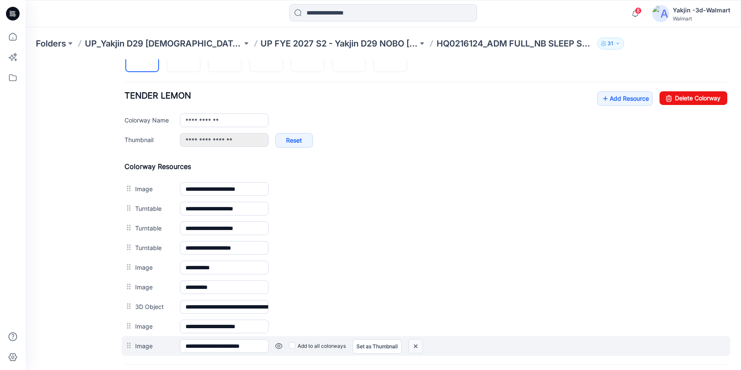
click at [421, 348] on img at bounding box center [416, 346] width 14 height 14
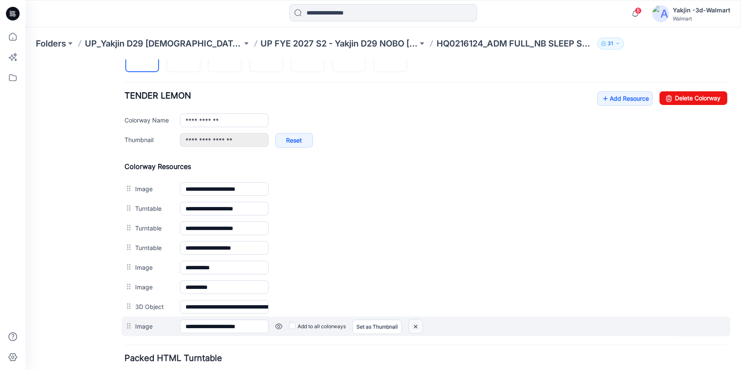
click at [414, 324] on img at bounding box center [416, 326] width 14 height 14
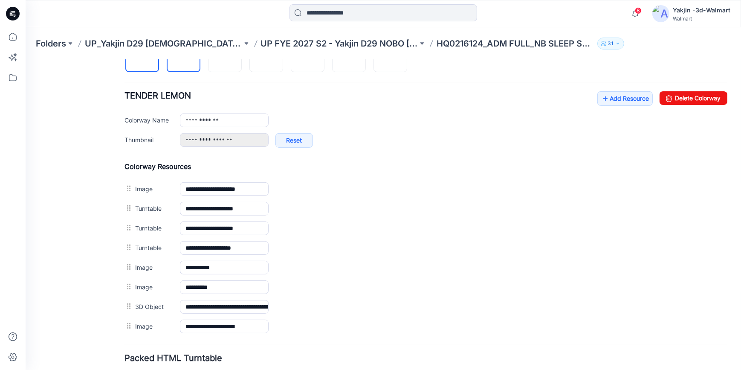
click at [182, 59] on img at bounding box center [183, 55] width 7 height 7
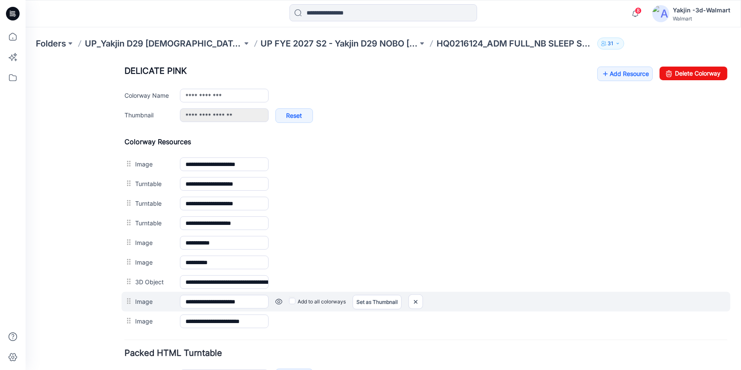
scroll to position [349, 0]
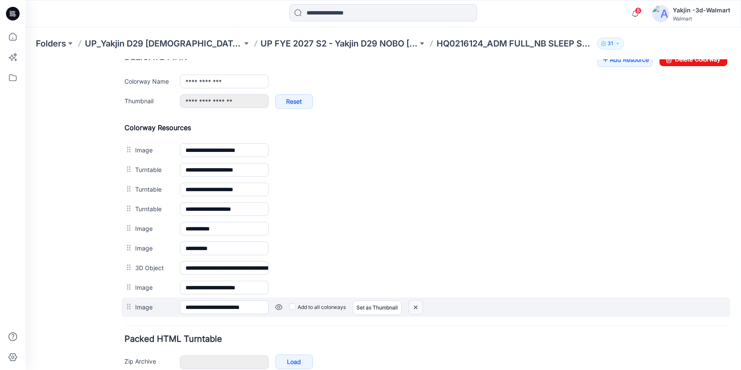
click at [414, 308] on img at bounding box center [416, 307] width 14 height 14
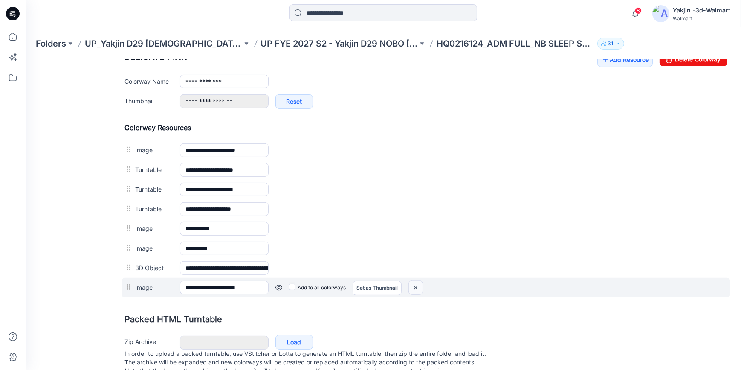
click at [413, 291] on img at bounding box center [416, 287] width 14 height 14
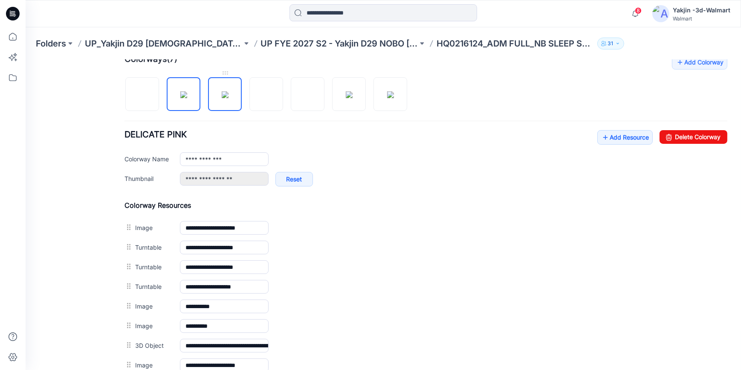
click at [222, 98] on img at bounding box center [225, 94] width 7 height 7
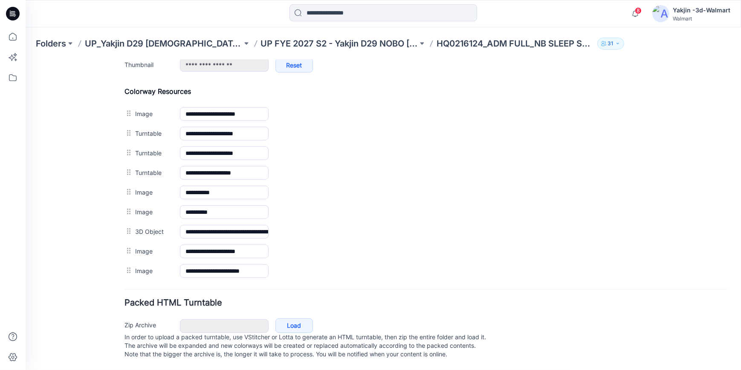
scroll to position [388, 0]
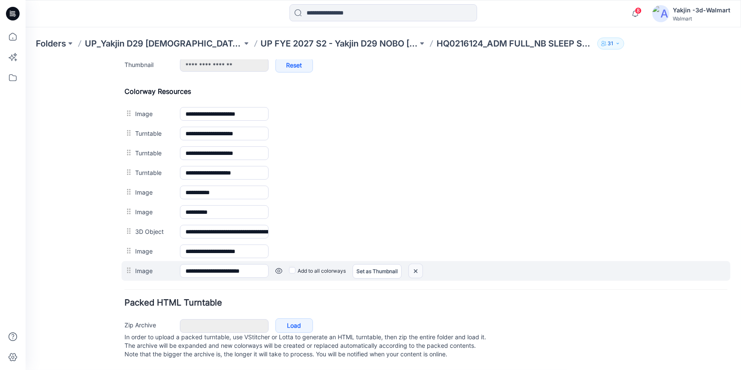
click at [415, 266] on img at bounding box center [416, 270] width 14 height 14
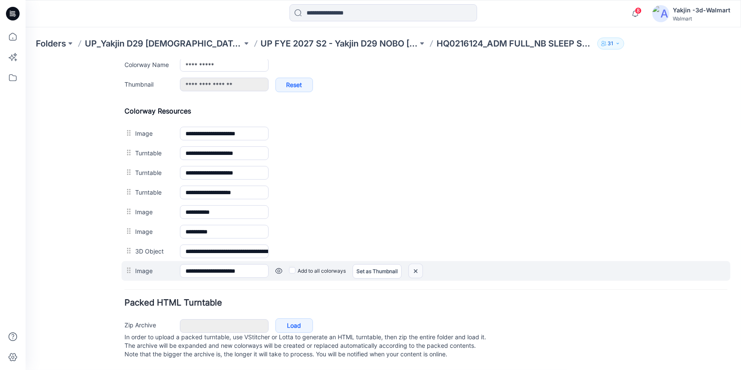
click at [418, 263] on img at bounding box center [416, 270] width 14 height 14
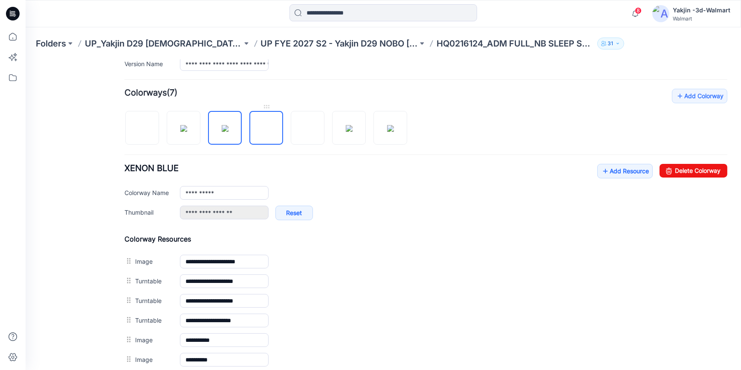
click at [266, 128] on img at bounding box center [266, 128] width 0 height 0
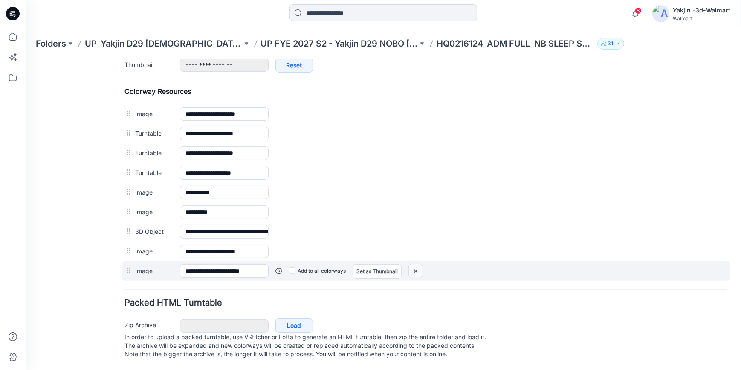
click at [420, 263] on img at bounding box center [416, 270] width 14 height 14
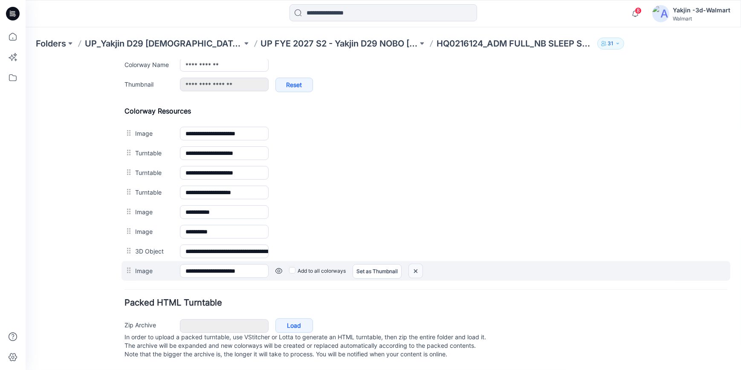
click at [422, 263] on img at bounding box center [416, 270] width 14 height 14
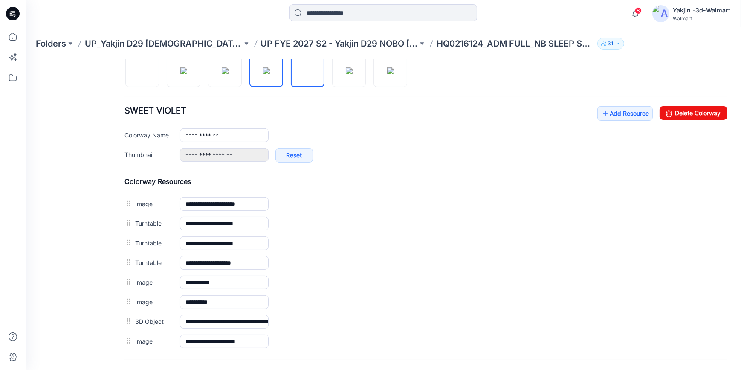
click at [308, 70] on img at bounding box center [308, 70] width 0 height 0
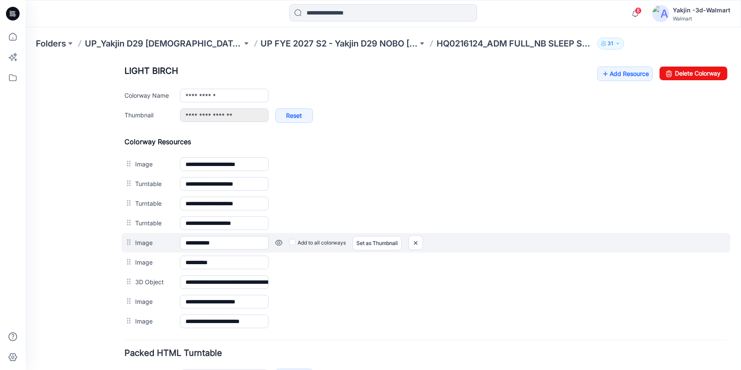
scroll to position [373, 0]
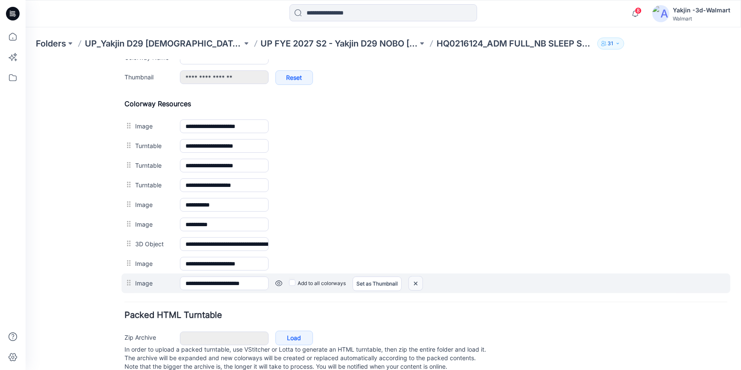
click at [419, 287] on img at bounding box center [416, 283] width 14 height 14
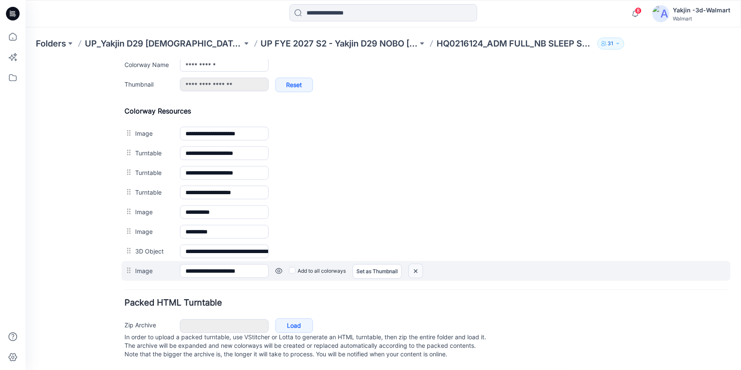
click at [417, 266] on img at bounding box center [416, 270] width 14 height 14
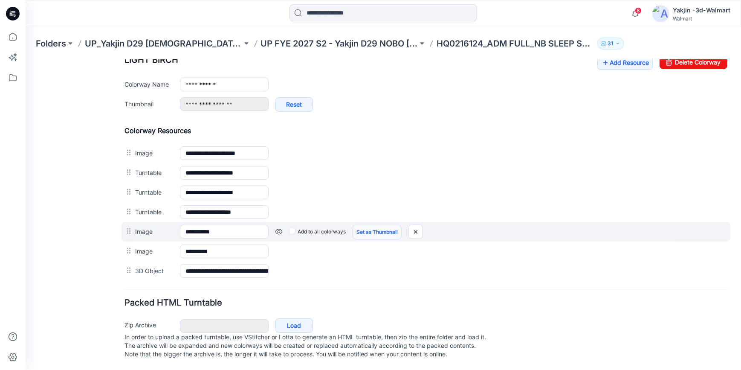
scroll to position [282, 0]
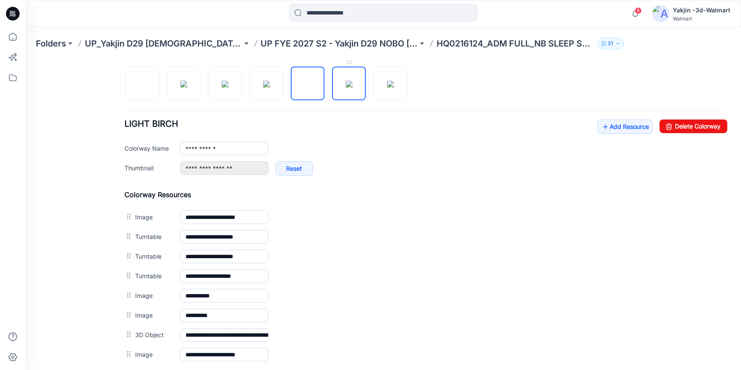
click at [348, 87] on img at bounding box center [349, 83] width 7 height 7
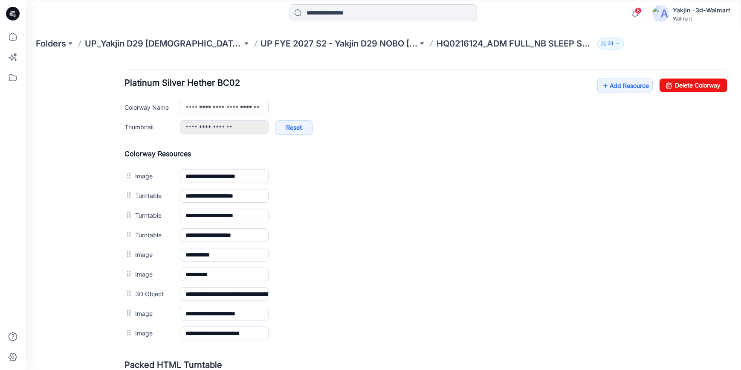
scroll to position [392, 0]
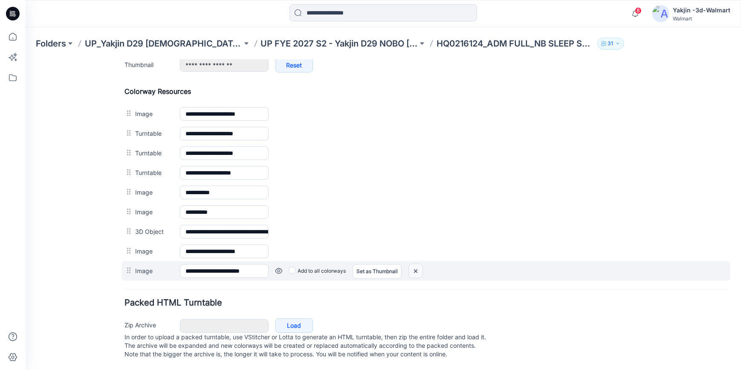
click at [417, 263] on img at bounding box center [416, 270] width 14 height 14
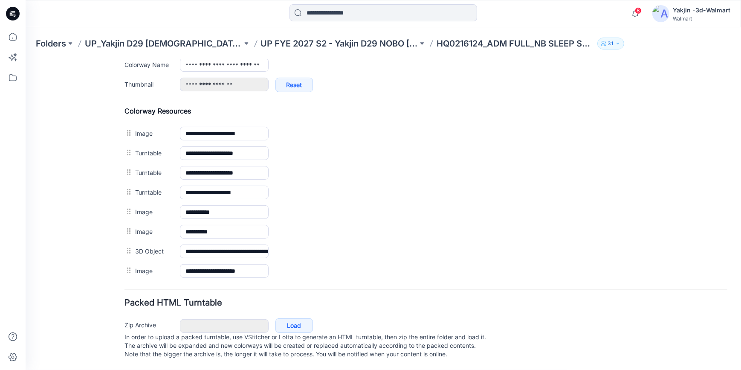
scroll to position [373, 0]
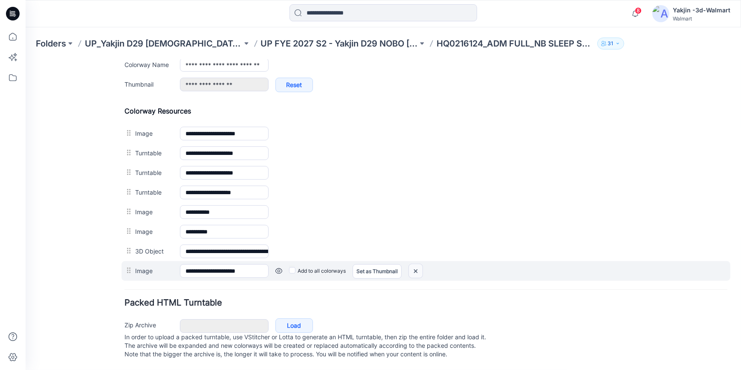
click at [420, 266] on img at bounding box center [416, 270] width 14 height 14
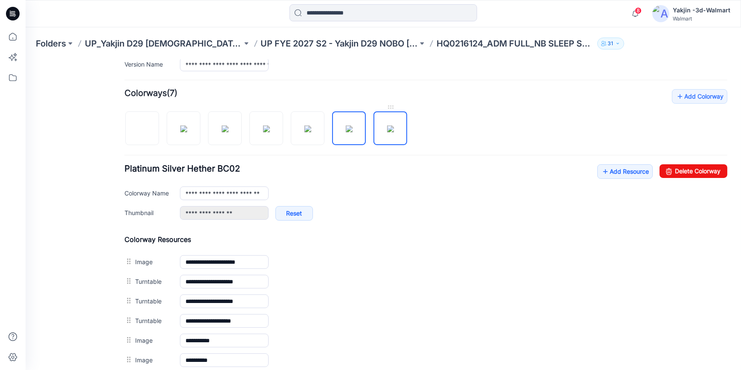
click at [394, 130] on img at bounding box center [390, 128] width 7 height 7
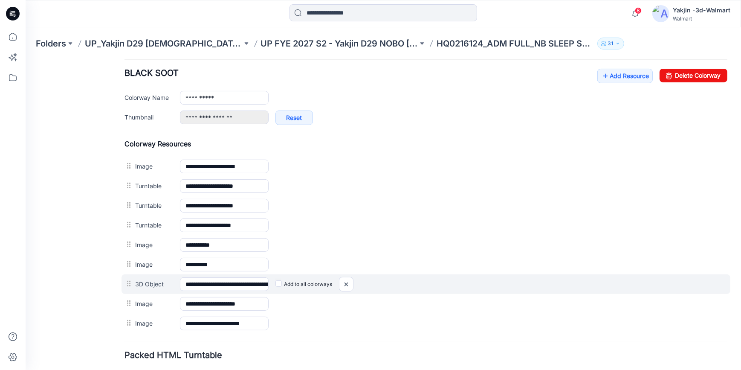
scroll to position [392, 0]
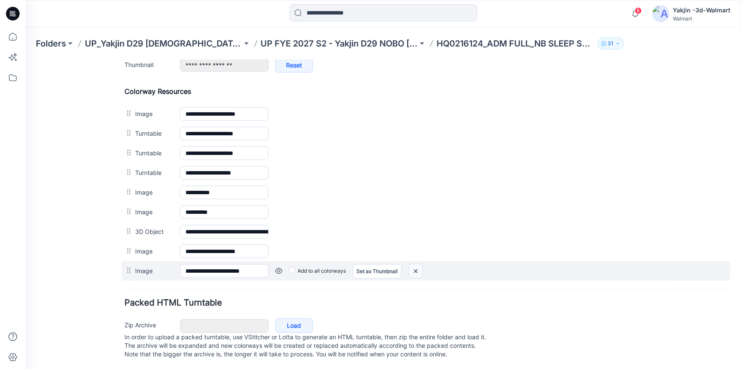
click at [416, 264] on img at bounding box center [416, 270] width 14 height 14
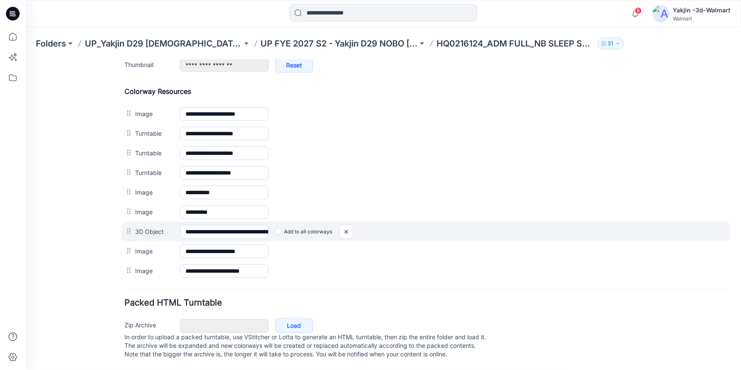
scroll to position [373, 0]
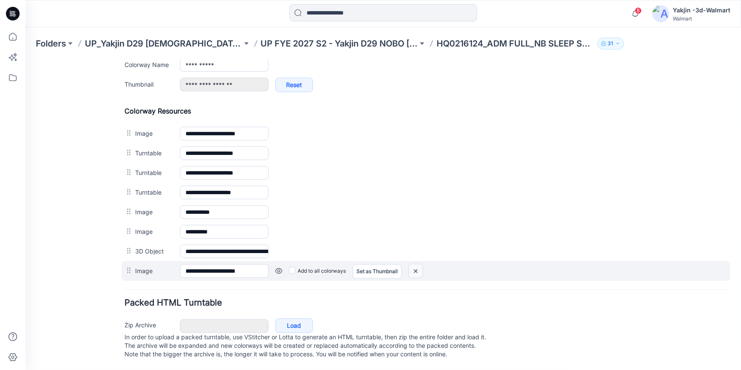
click at [417, 263] on img at bounding box center [416, 270] width 14 height 14
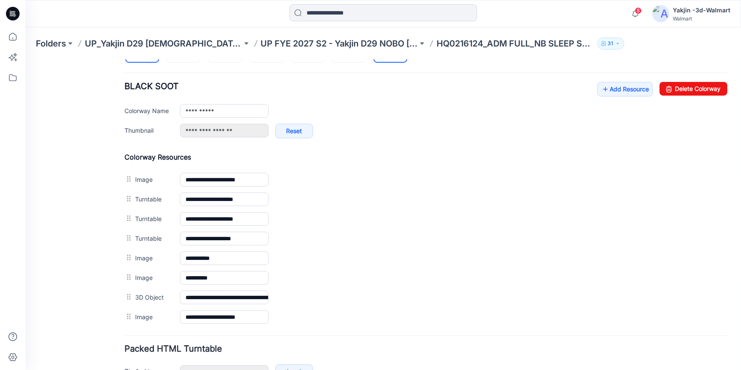
scroll to position [256, 0]
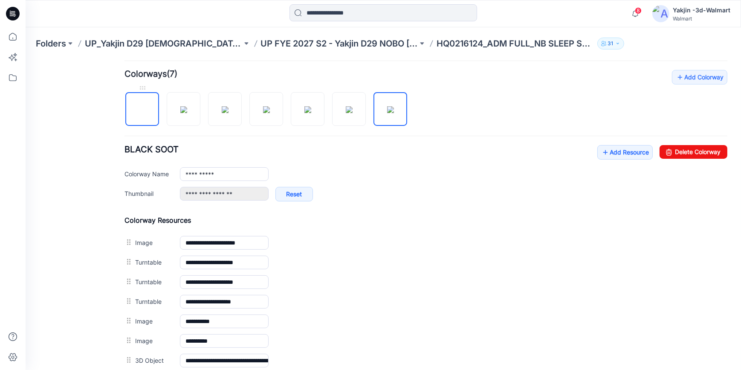
click at [142, 109] on img at bounding box center [142, 109] width 0 height 0
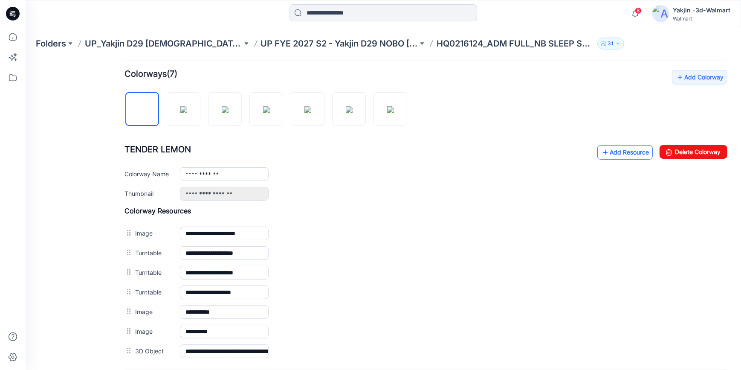
click at [627, 155] on link "Add Resource" at bounding box center [624, 152] width 55 height 14
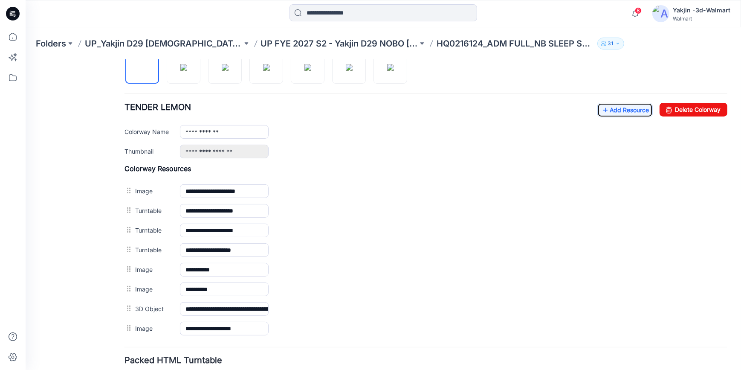
scroll to position [247, 0]
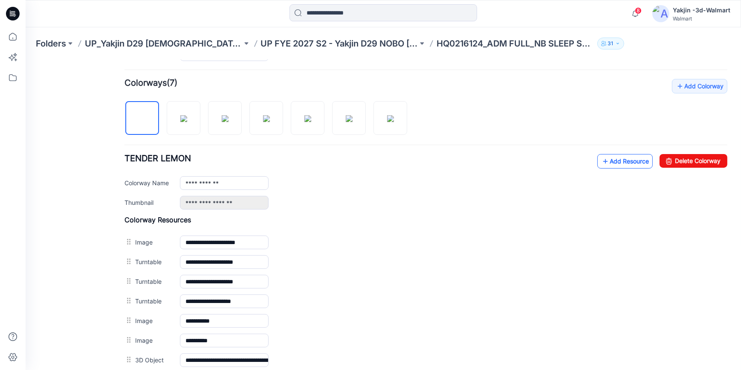
click at [628, 161] on link "Add Resource" at bounding box center [624, 160] width 55 height 14
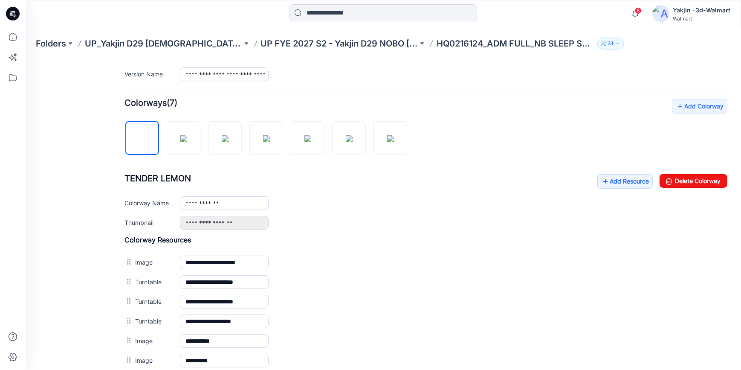
scroll to position [344, 0]
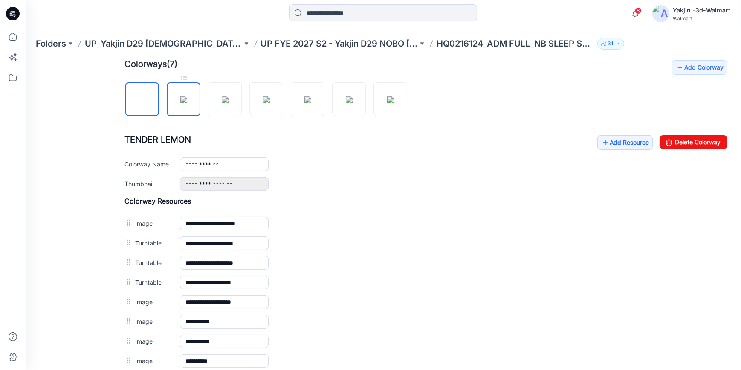
click at [182, 96] on img at bounding box center [183, 99] width 7 height 7
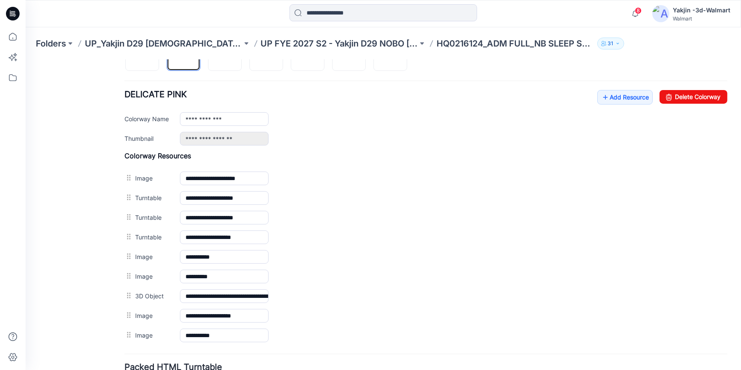
scroll to position [382, 0]
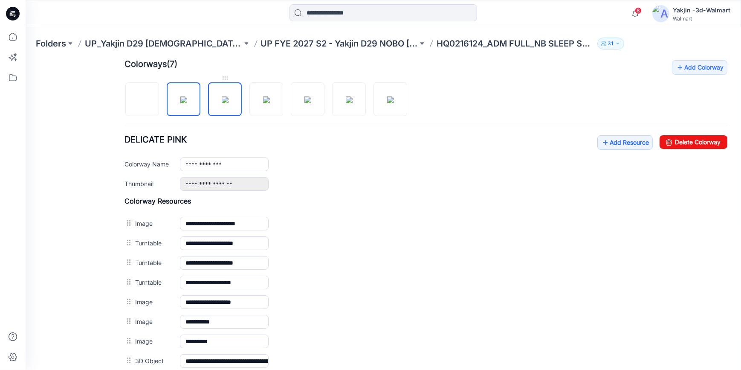
click at [226, 101] on img at bounding box center [225, 99] width 7 height 7
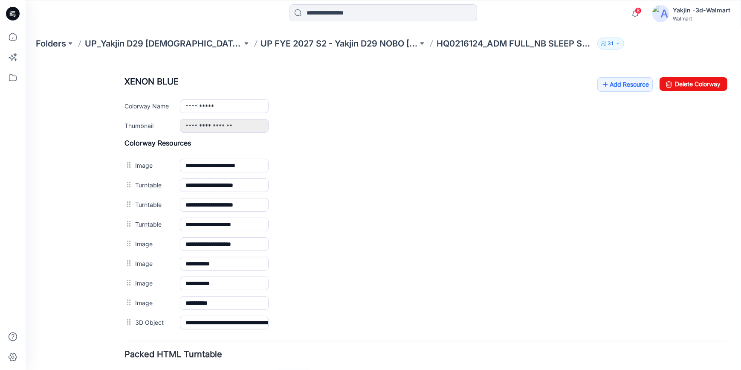
scroll to position [266, 0]
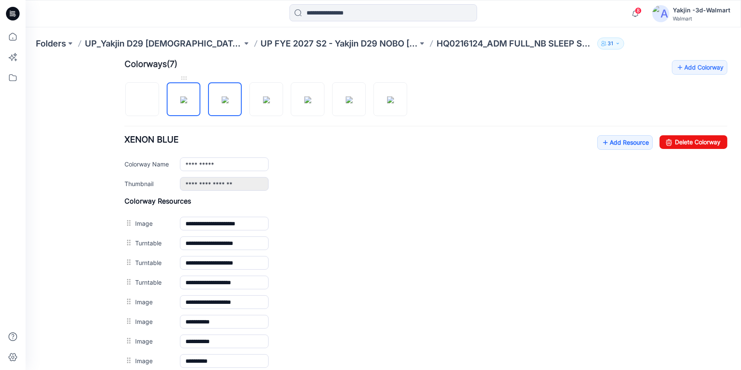
click at [187, 96] on img at bounding box center [183, 99] width 7 height 7
click at [263, 99] on img at bounding box center [266, 99] width 7 height 7
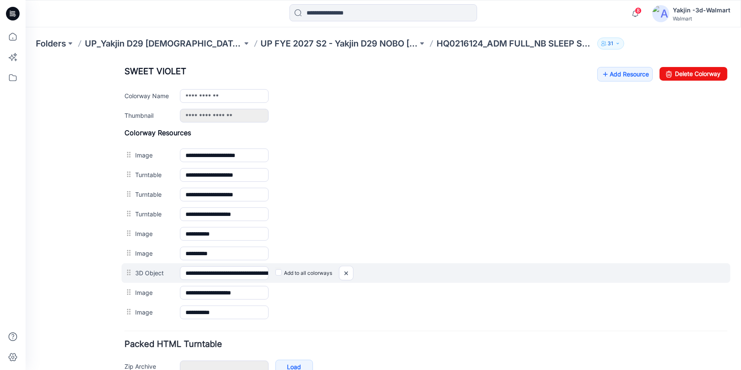
scroll to position [344, 0]
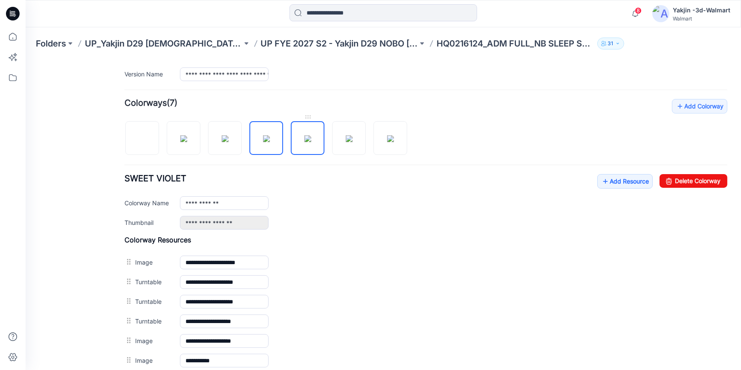
click at [305, 135] on img at bounding box center [307, 138] width 7 height 7
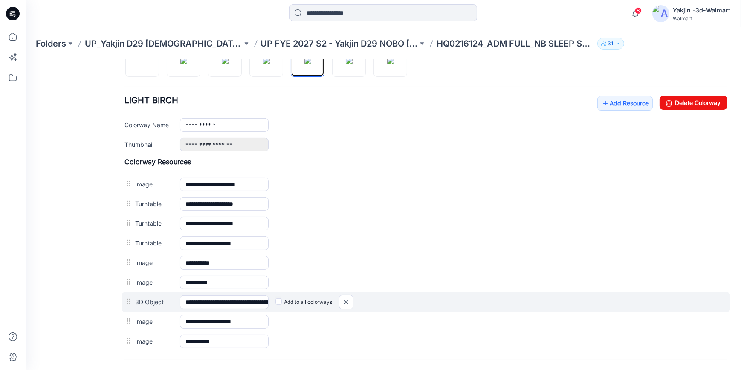
scroll to position [382, 0]
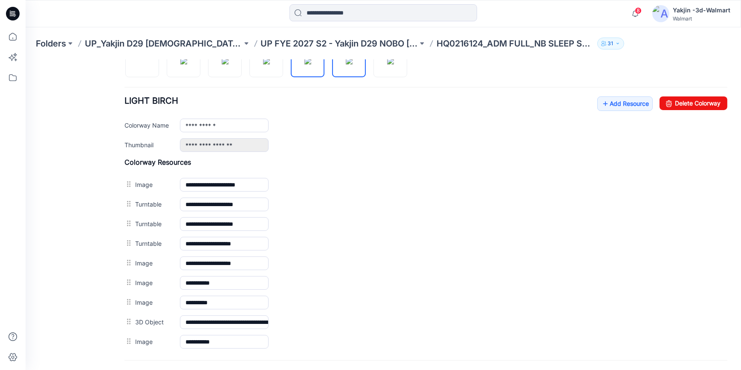
click at [352, 64] on img at bounding box center [349, 60] width 7 height 7
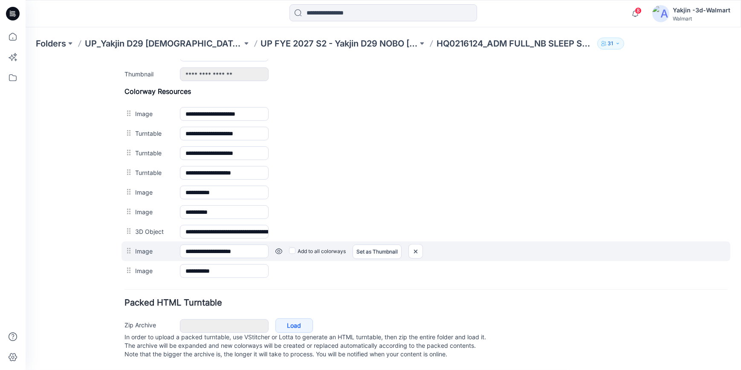
scroll to position [383, 0]
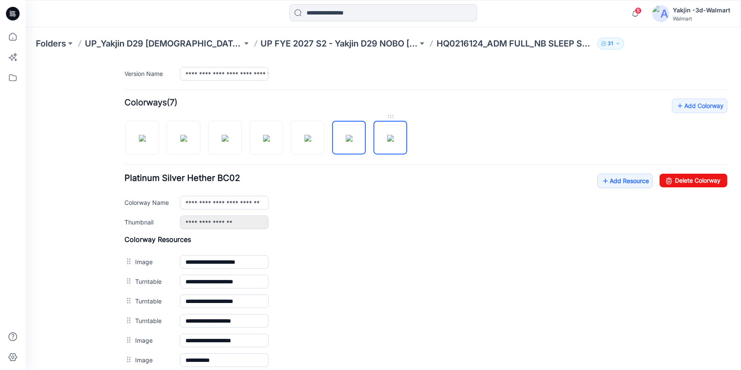
click at [387, 141] on img at bounding box center [390, 137] width 7 height 7
click at [350, 141] on img at bounding box center [349, 137] width 7 height 7
type input "**********"
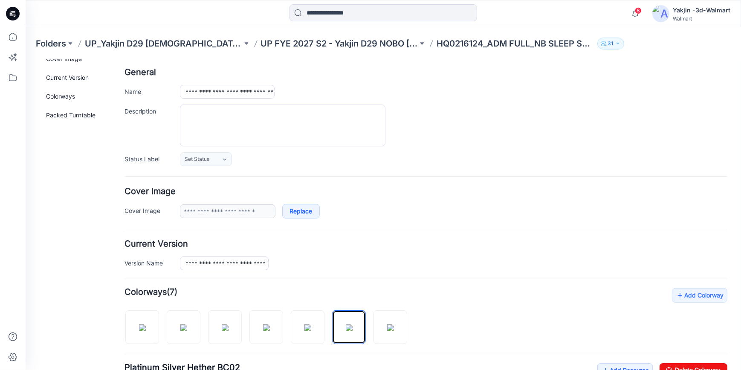
scroll to position [0, 0]
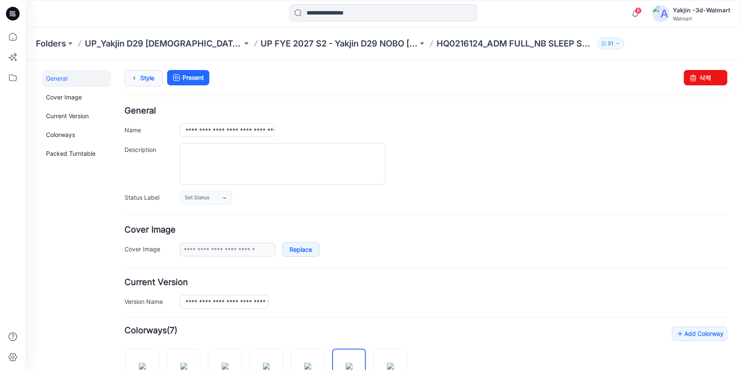
click at [137, 77] on icon at bounding box center [134, 77] width 12 height 15
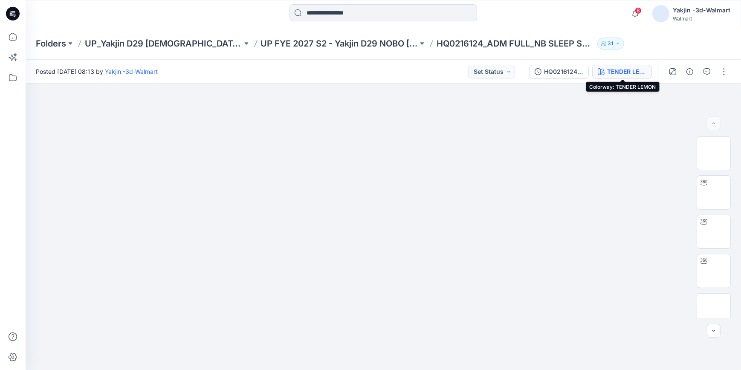
click at [622, 72] on div "TENDER LEMON" at bounding box center [626, 71] width 39 height 9
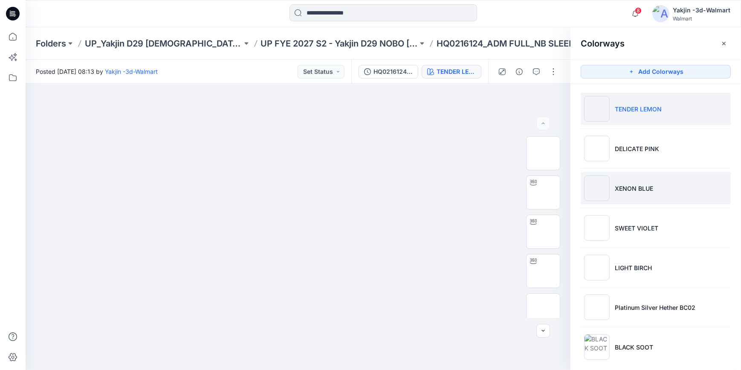
click at [637, 197] on li "XENON BLUE" at bounding box center [656, 188] width 150 height 32
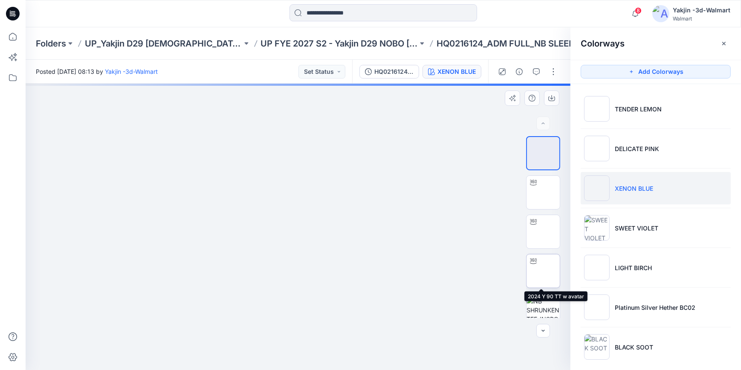
click at [543, 271] on img at bounding box center [543, 271] width 0 height 0
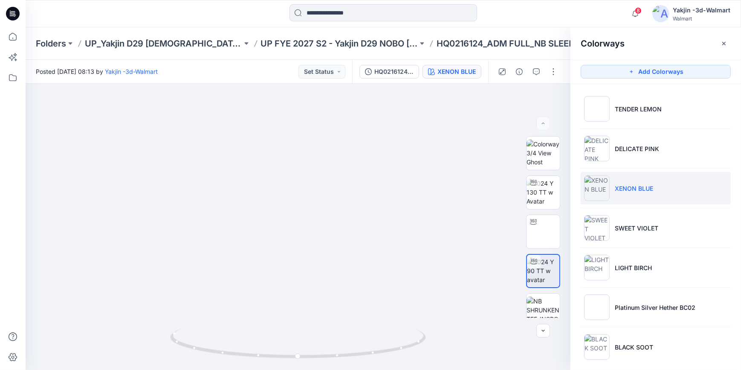
click at [726, 43] on icon "button" at bounding box center [724, 43] width 7 height 7
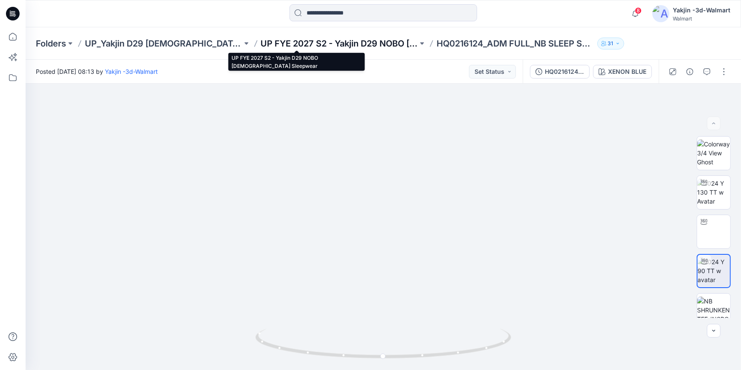
click at [289, 43] on p "UP FYE 2027 S2 - Yakjin D29 NOBO [DEMOGRAPHIC_DATA] Sleepwear" at bounding box center [339, 44] width 157 height 12
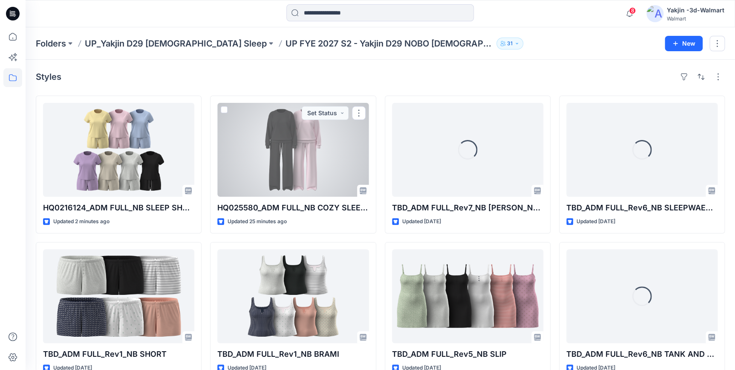
click at [314, 181] on div at bounding box center [292, 150] width 151 height 94
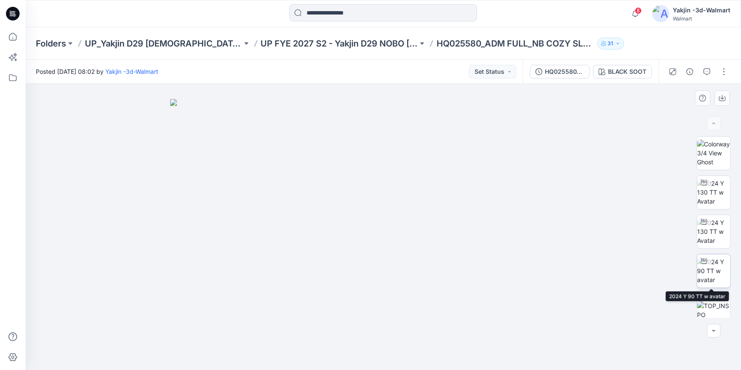
click at [719, 278] on img at bounding box center [713, 270] width 33 height 27
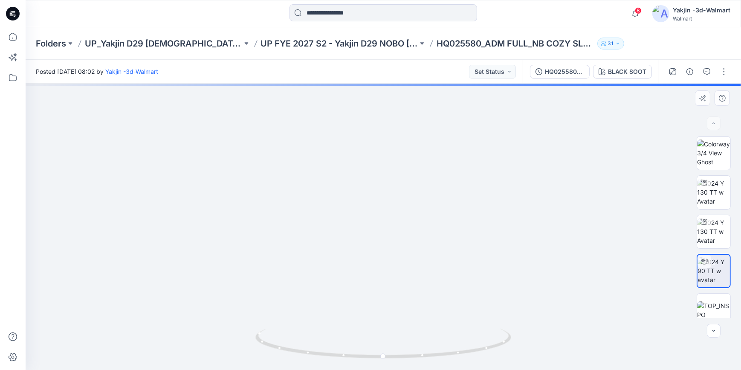
drag, startPoint x: 506, startPoint y: 303, endPoint x: 507, endPoint y: 263, distance: 40.1
drag, startPoint x: 448, startPoint y: 267, endPoint x: 451, endPoint y: 179, distance: 87.9
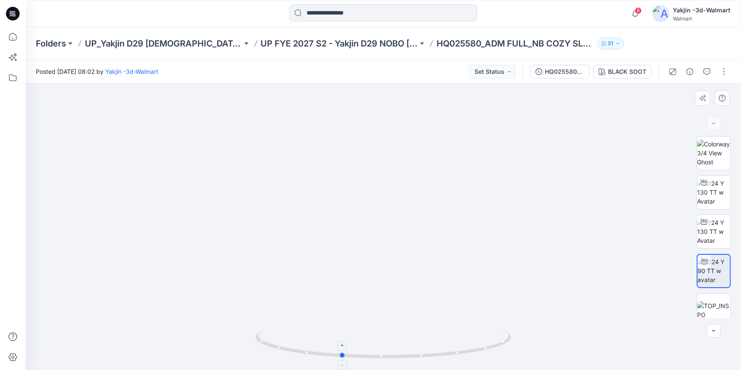
drag, startPoint x: 466, startPoint y: 356, endPoint x: 424, endPoint y: 352, distance: 42.4
click at [424, 352] on icon at bounding box center [384, 344] width 258 height 32
drag, startPoint x: 425, startPoint y: 353, endPoint x: 469, endPoint y: 353, distance: 43.5
click at [469, 353] on icon at bounding box center [384, 344] width 258 height 32
click at [729, 68] on button "button" at bounding box center [724, 72] width 14 height 14
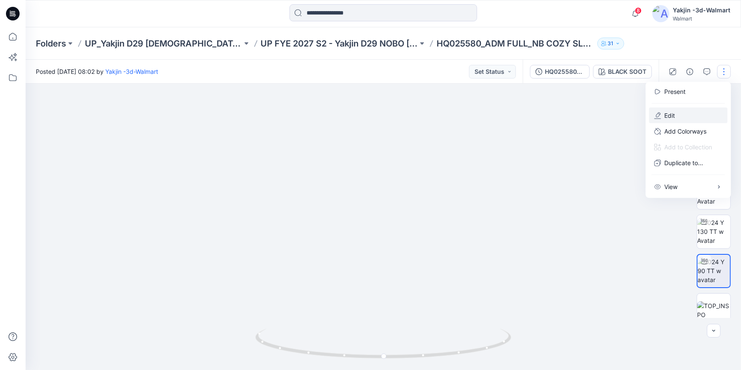
click at [694, 117] on button "Edit" at bounding box center [688, 115] width 78 height 16
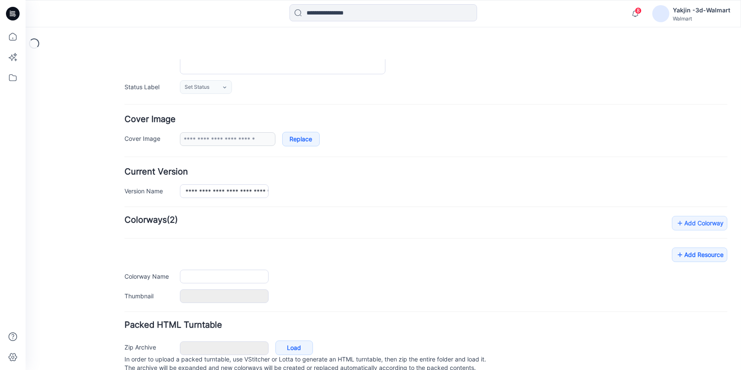
type input "**********"
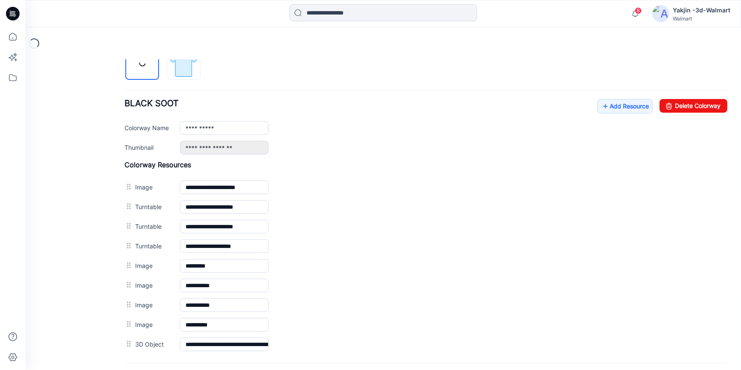
scroll to position [310, 0]
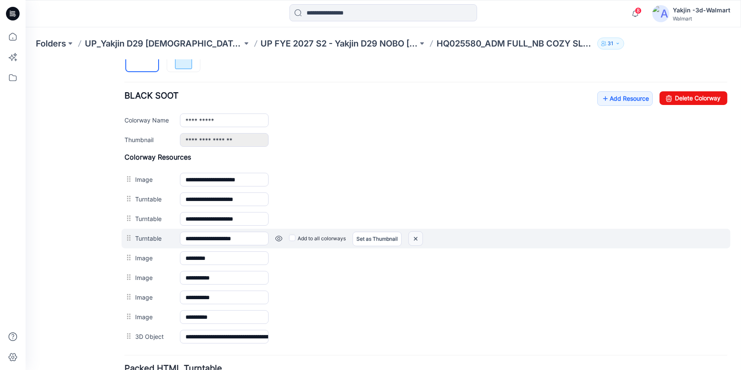
click at [418, 238] on img at bounding box center [416, 238] width 14 height 14
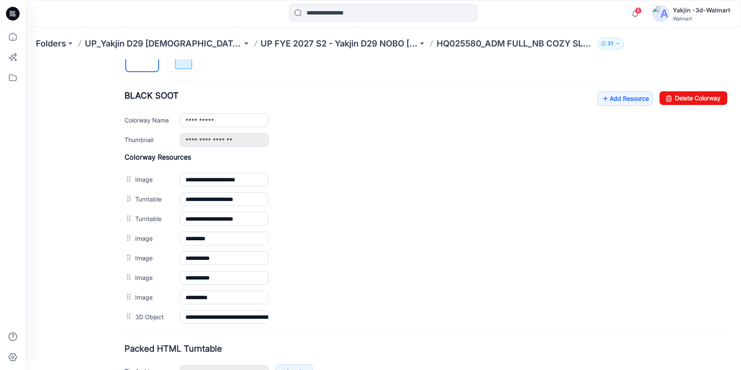
scroll to position [271, 0]
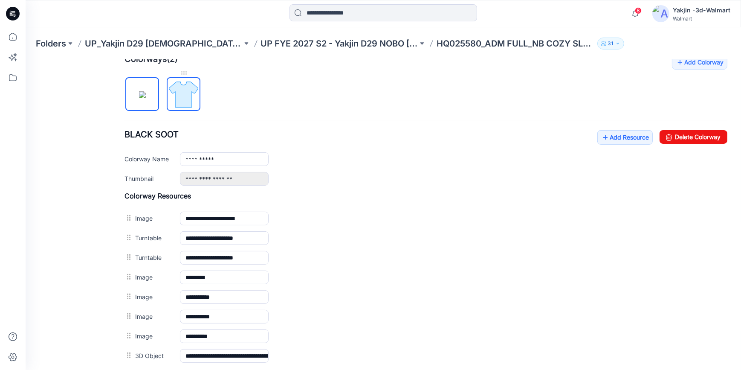
click at [190, 91] on img at bounding box center [184, 94] width 32 height 32
type input "**********"
click at [626, 136] on link "Add Resource" at bounding box center [624, 137] width 55 height 14
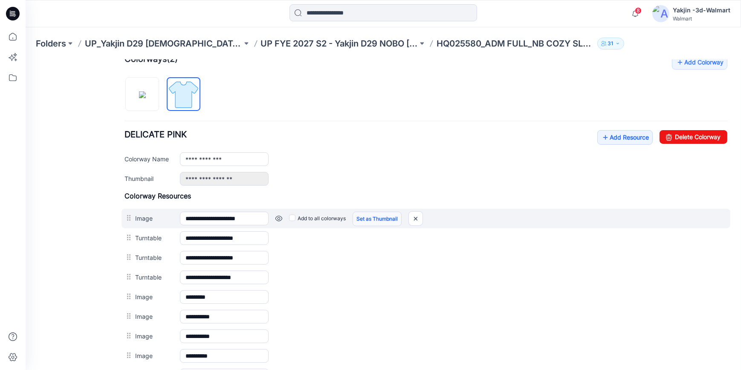
click at [370, 218] on link "Set as Thumbnail" at bounding box center [377, 218] width 49 height 14
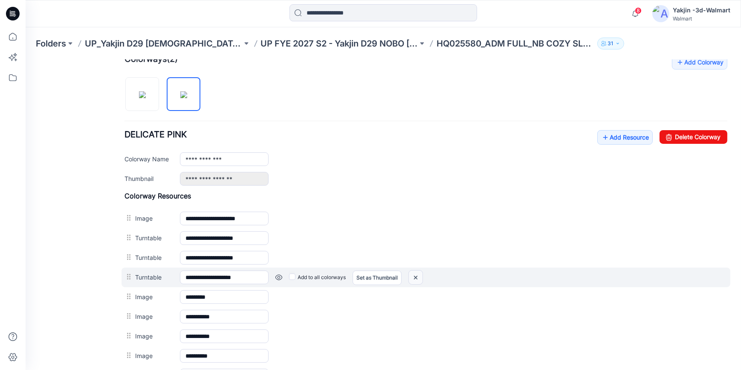
click at [416, 280] on img at bounding box center [416, 277] width 14 height 14
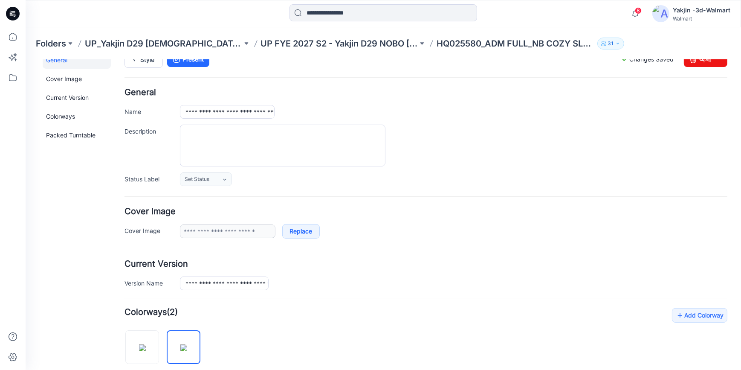
scroll to position [0, 0]
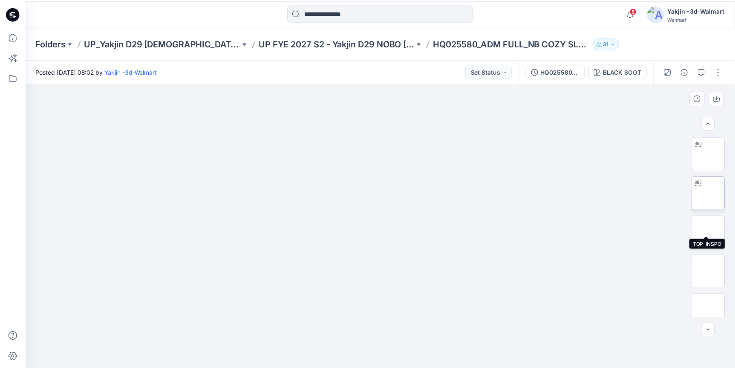
scroll to position [116, 0]
click at [714, 233] on img at bounding box center [714, 233] width 0 height 0
click at [14, 12] on icon at bounding box center [13, 14] width 14 height 14
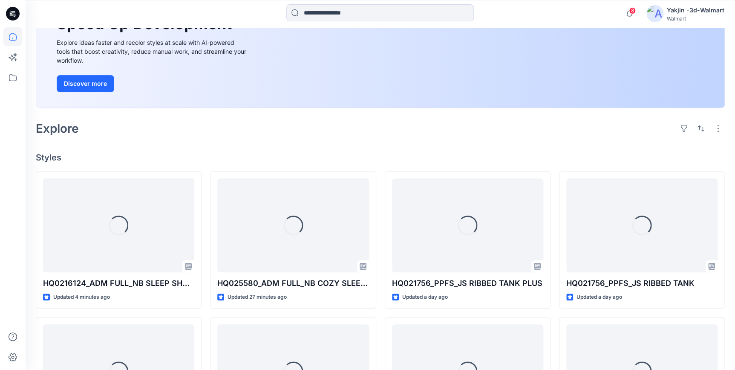
scroll to position [116, 0]
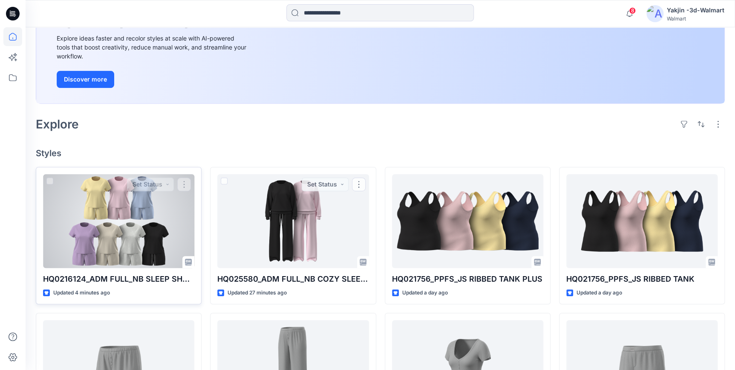
click at [128, 224] on div at bounding box center [118, 221] width 151 height 94
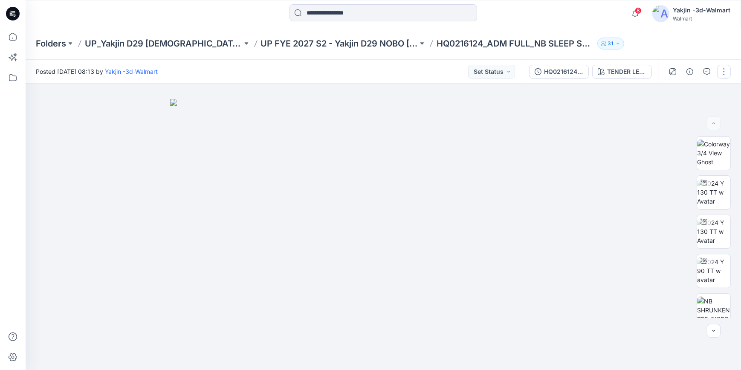
click at [729, 72] on button "button" at bounding box center [724, 72] width 14 height 14
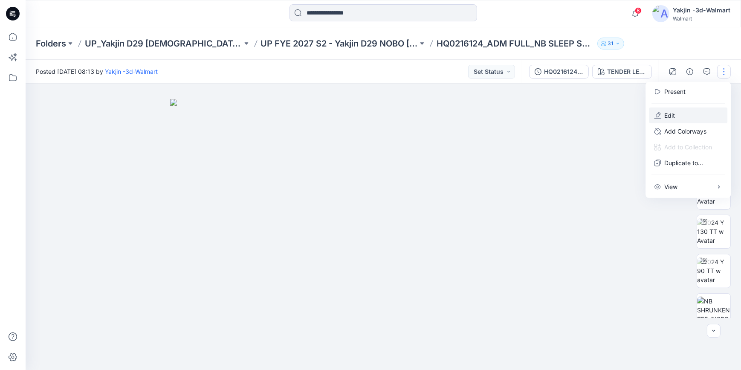
click at [708, 113] on button "Edit" at bounding box center [688, 115] width 78 height 16
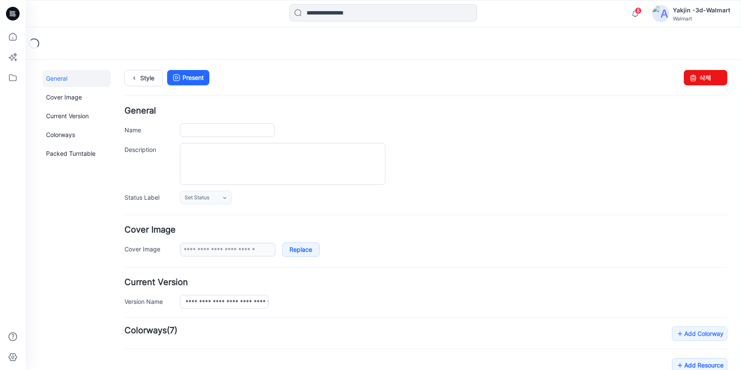
type input "**********"
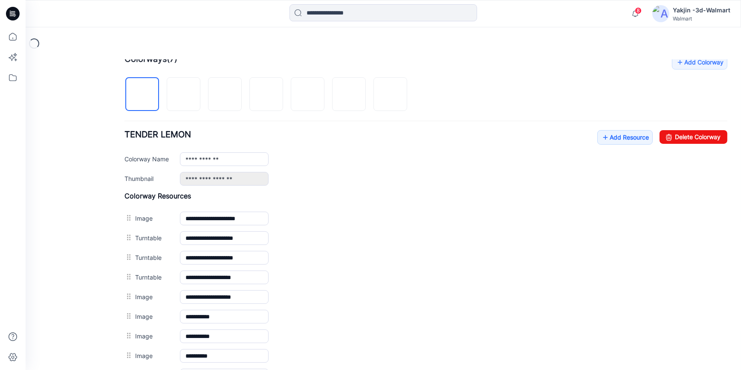
scroll to position [349, 0]
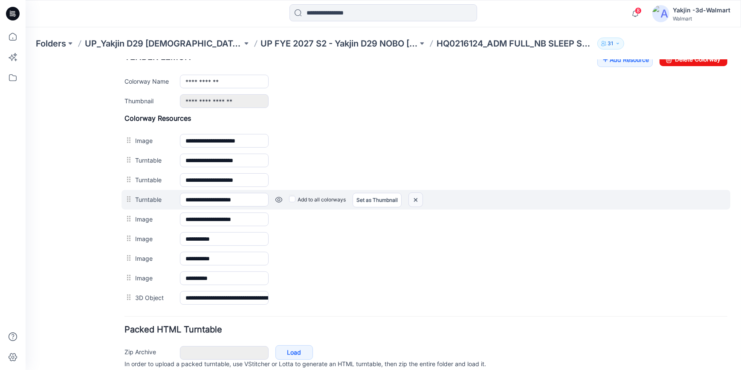
click at [413, 198] on img at bounding box center [416, 199] width 14 height 14
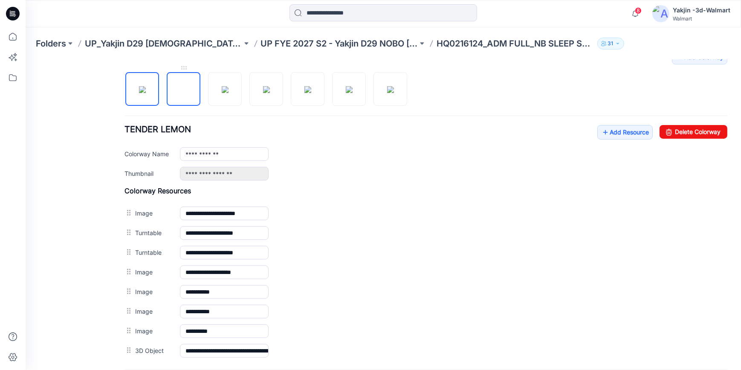
scroll to position [271, 0]
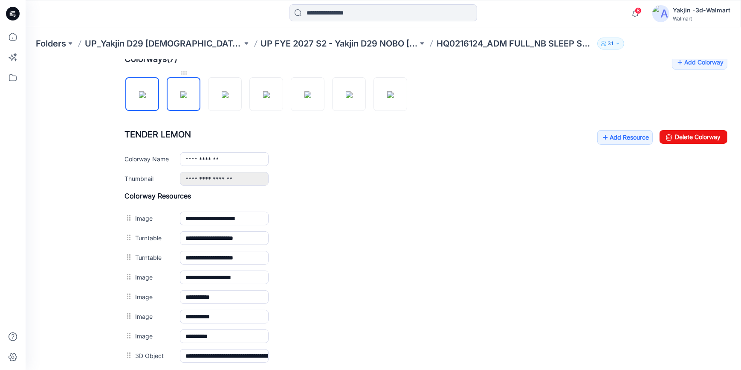
click at [187, 98] on img at bounding box center [183, 94] width 7 height 7
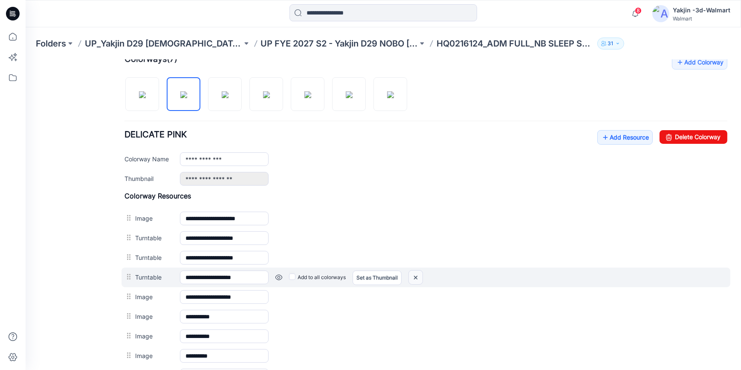
click at [417, 277] on img at bounding box center [416, 277] width 14 height 14
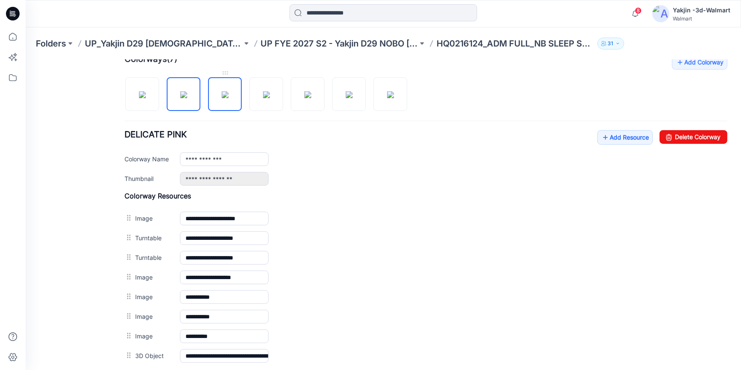
click at [227, 98] on img at bounding box center [225, 94] width 7 height 7
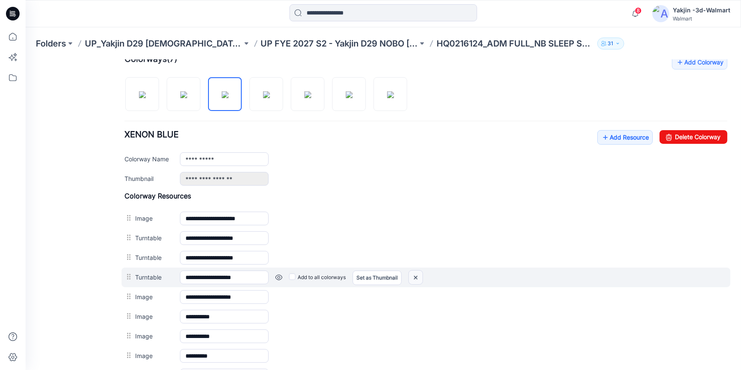
click at [418, 275] on img at bounding box center [416, 277] width 14 height 14
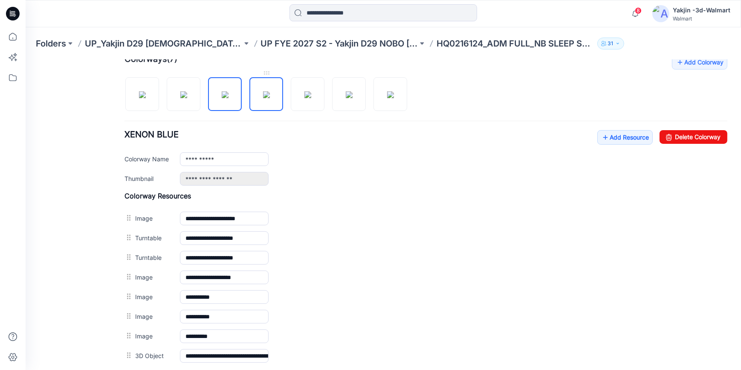
click at [269, 91] on img at bounding box center [266, 94] width 7 height 7
drag, startPoint x: 418, startPoint y: 273, endPoint x: 313, endPoint y: 149, distance: 162.1
click at [26, 59] on img at bounding box center [26, 59] width 0 height 0
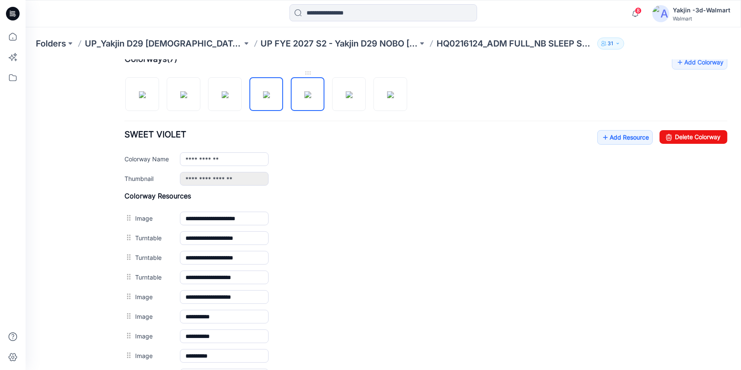
click at [304, 97] on img at bounding box center [307, 94] width 7 height 7
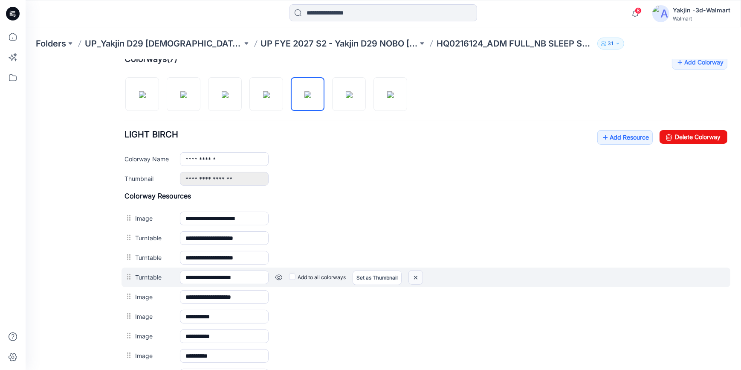
click at [414, 279] on img at bounding box center [416, 277] width 14 height 14
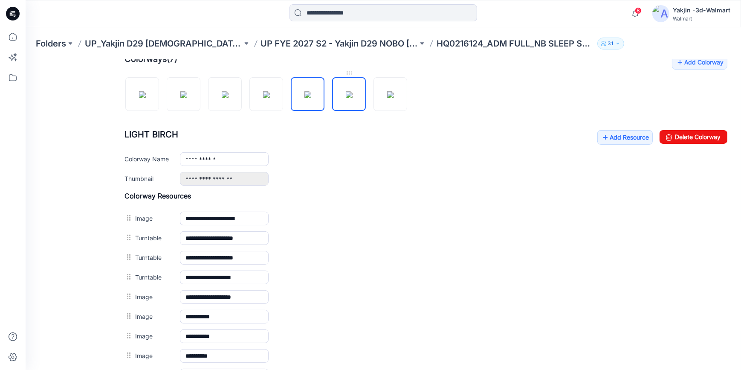
click at [348, 98] on img at bounding box center [349, 94] width 7 height 7
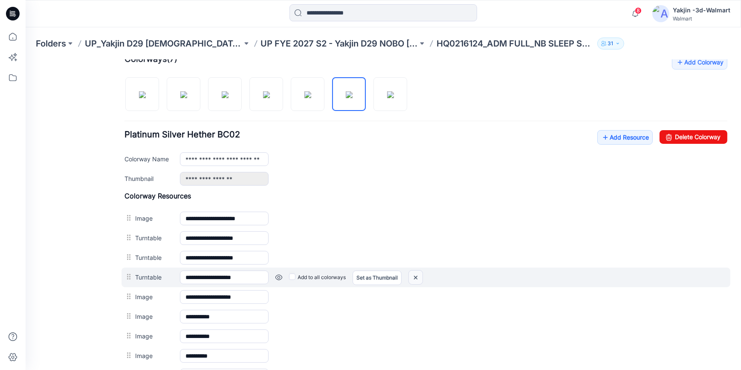
click at [414, 278] on img at bounding box center [416, 277] width 14 height 14
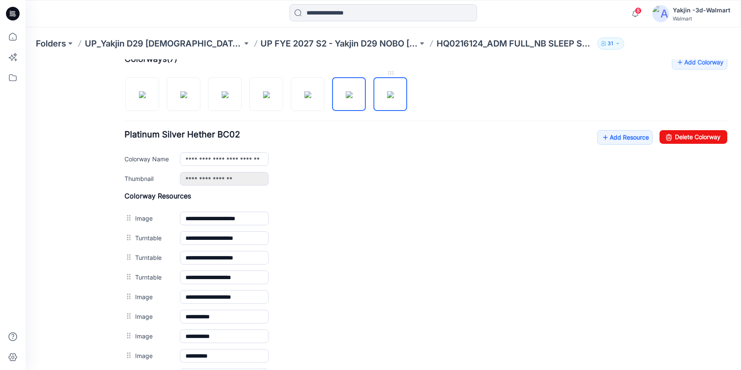
click at [389, 98] on img at bounding box center [390, 94] width 7 height 7
type input "**********"
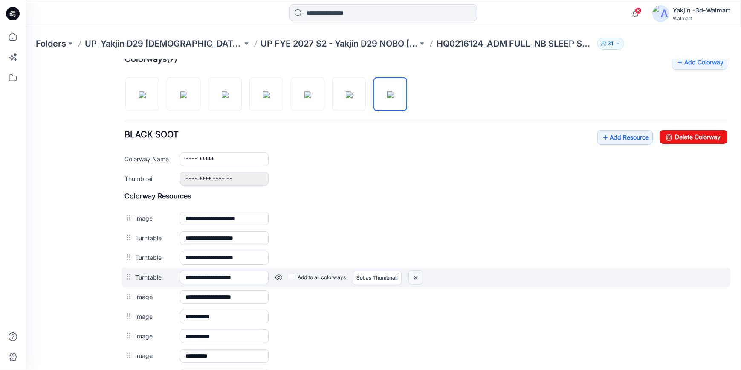
click at [415, 276] on img at bounding box center [416, 277] width 14 height 14
